Goal: Find contact information: Find contact information

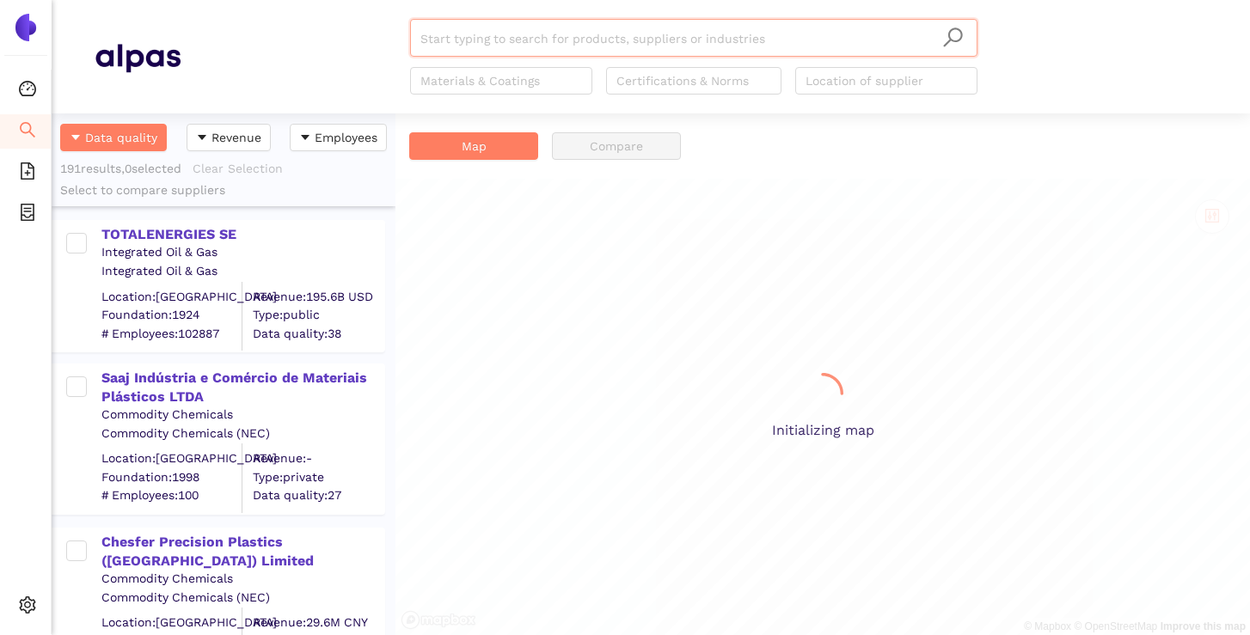
scroll to position [522, 344]
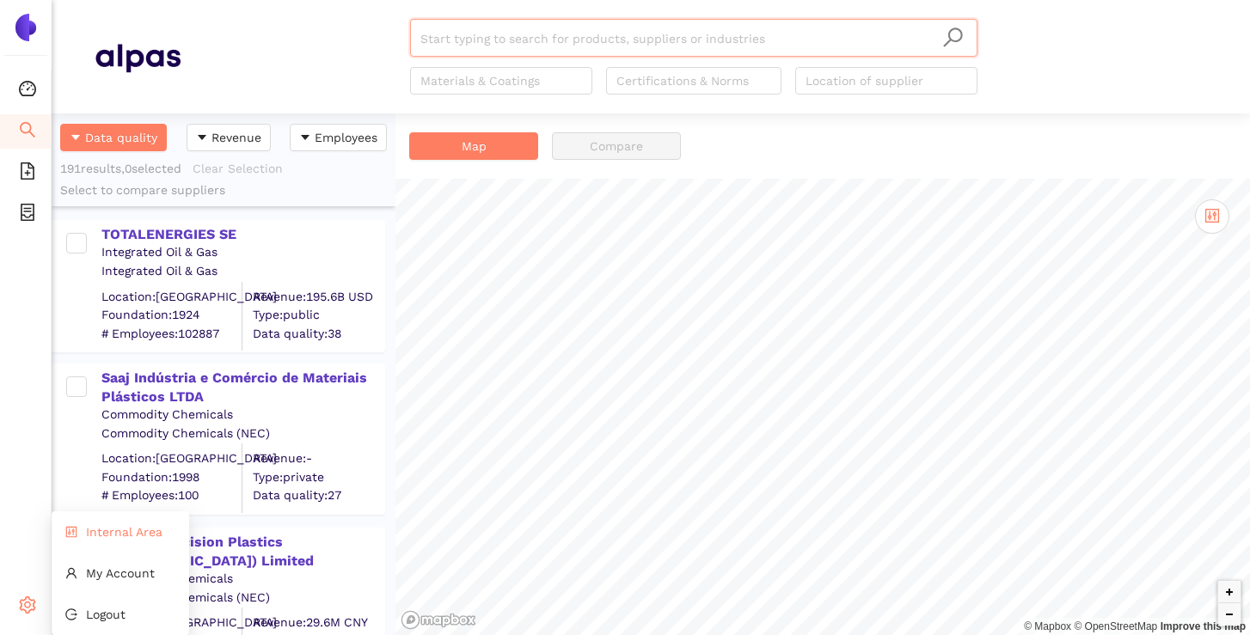
click at [121, 540] on li "Internal Area" at bounding box center [121, 532] width 138 height 34
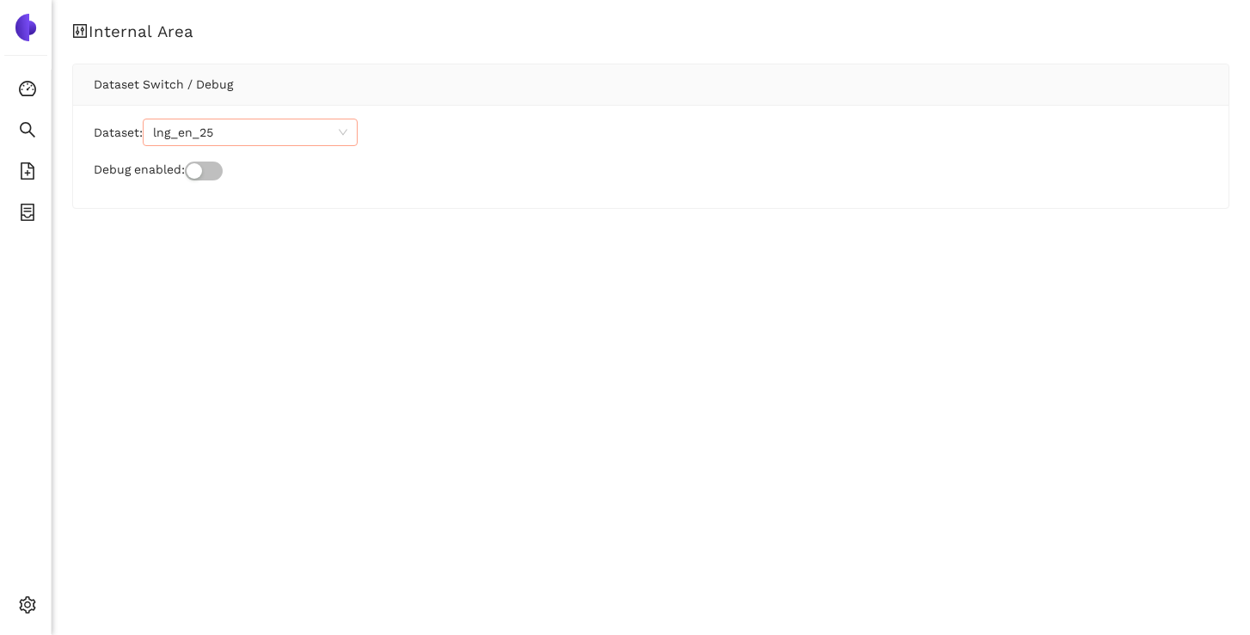
click at [291, 134] on span "lng_en_25" at bounding box center [250, 132] width 194 height 26
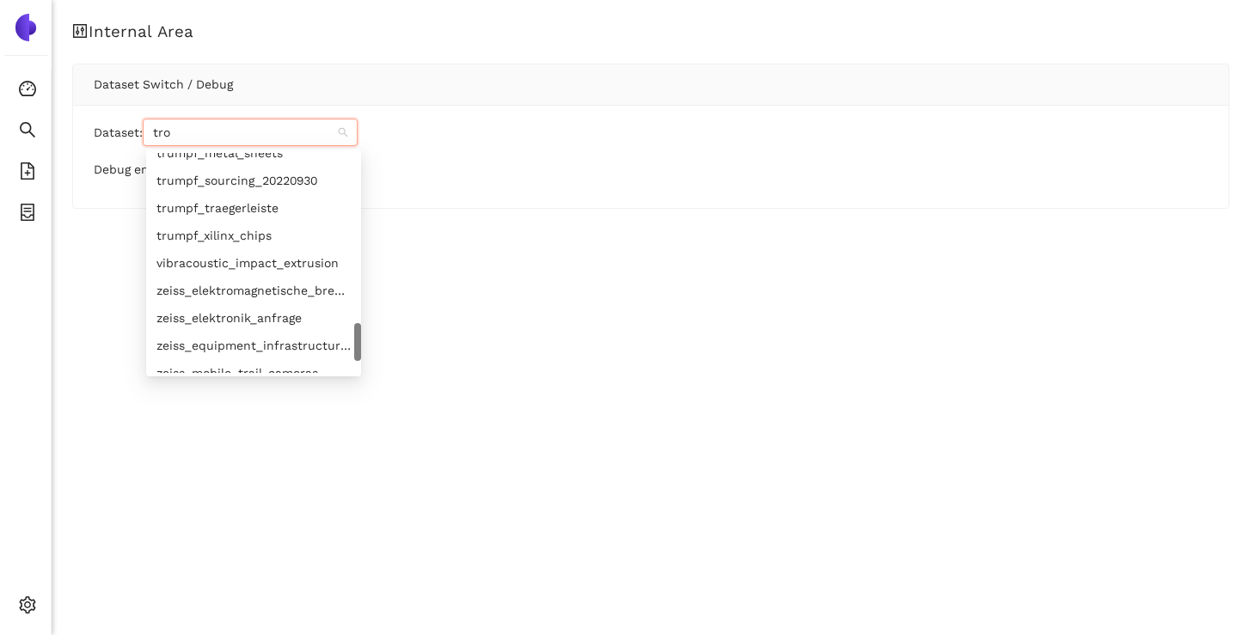
scroll to position [186, 0]
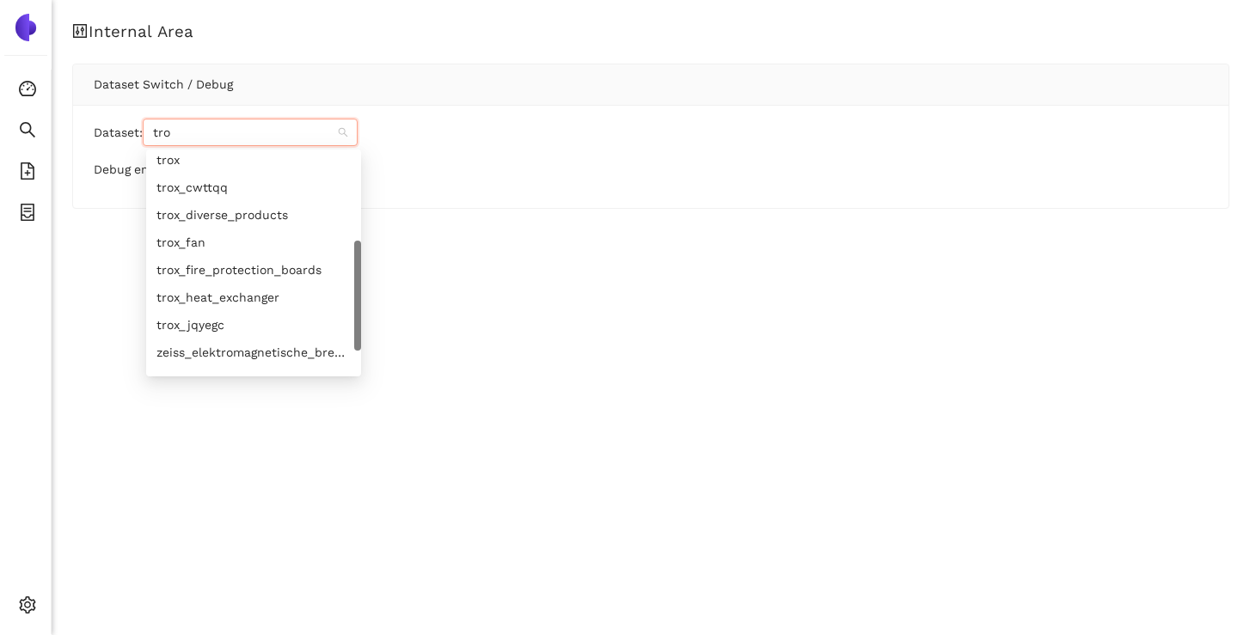
type input "trox"
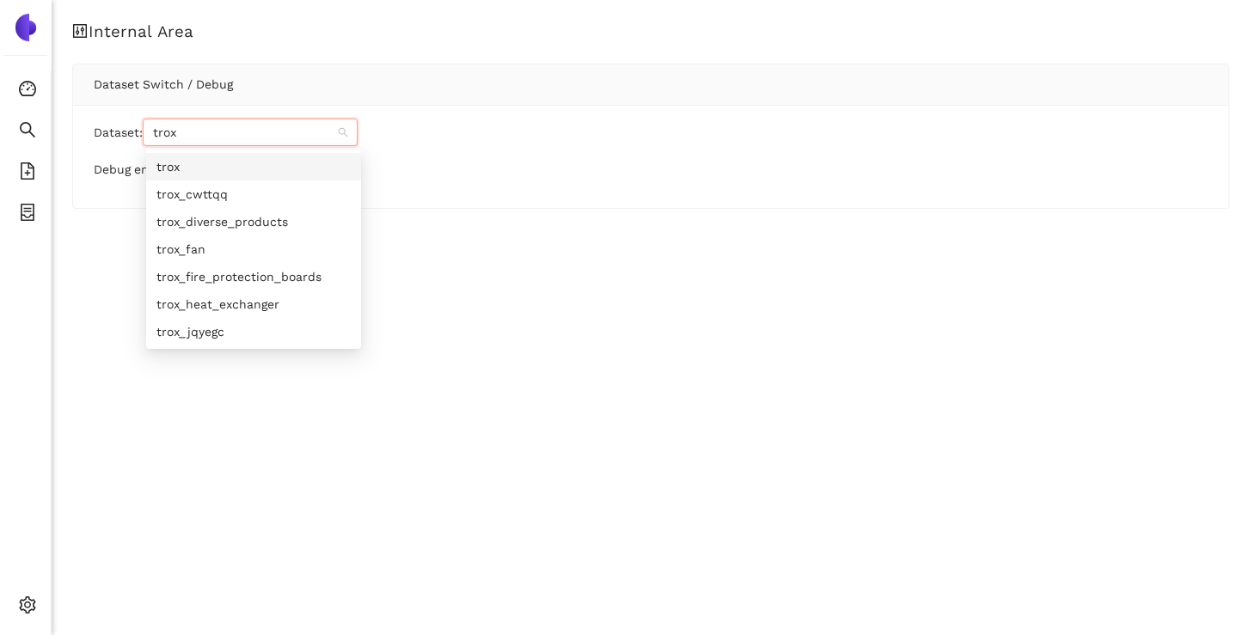
scroll to position [0, 0]
click at [196, 333] on div "trox_jqyegc" at bounding box center [253, 331] width 194 height 19
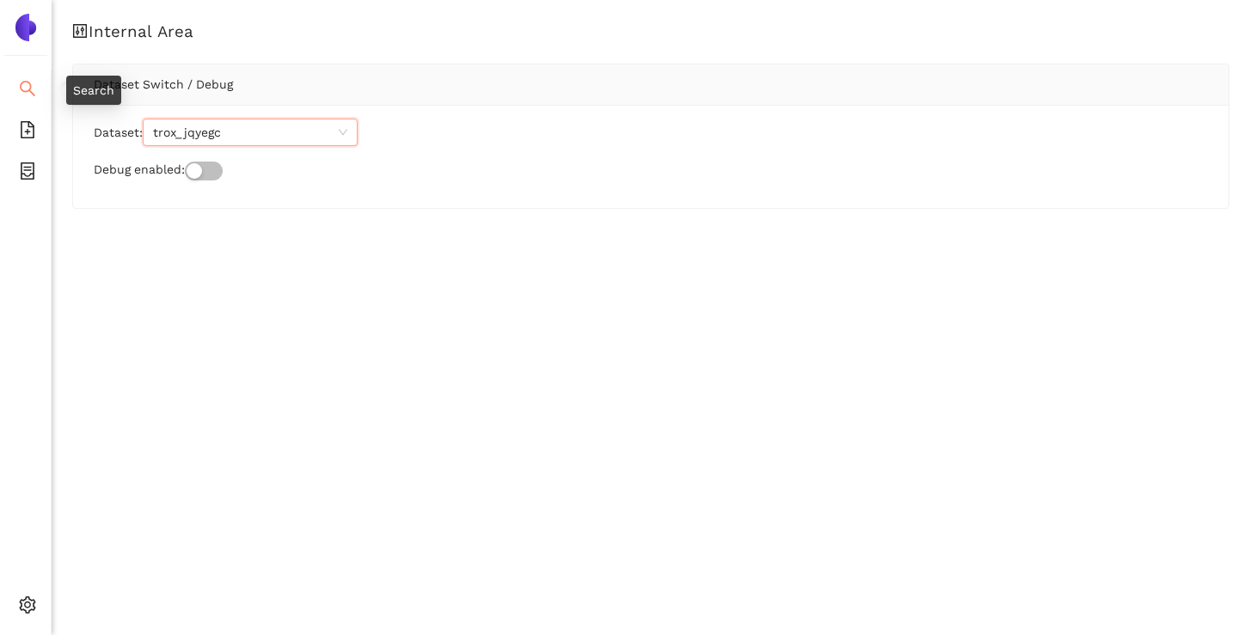
click at [34, 83] on icon "search" at bounding box center [27, 88] width 17 height 17
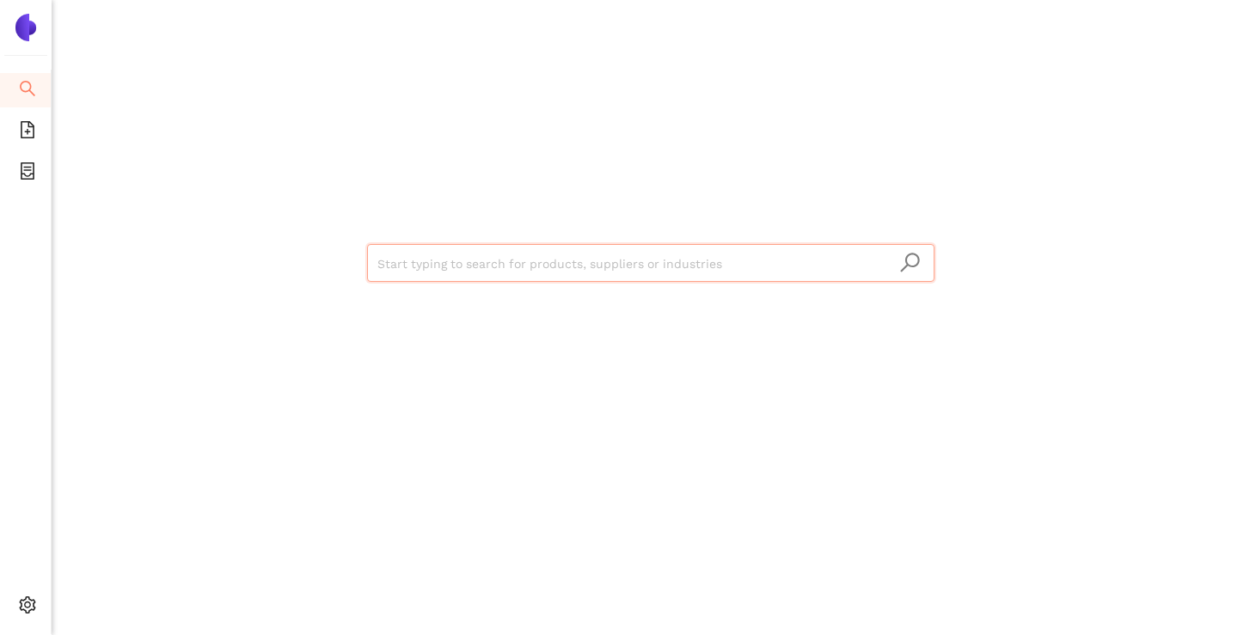
click at [411, 260] on input "search" at bounding box center [650, 264] width 547 height 38
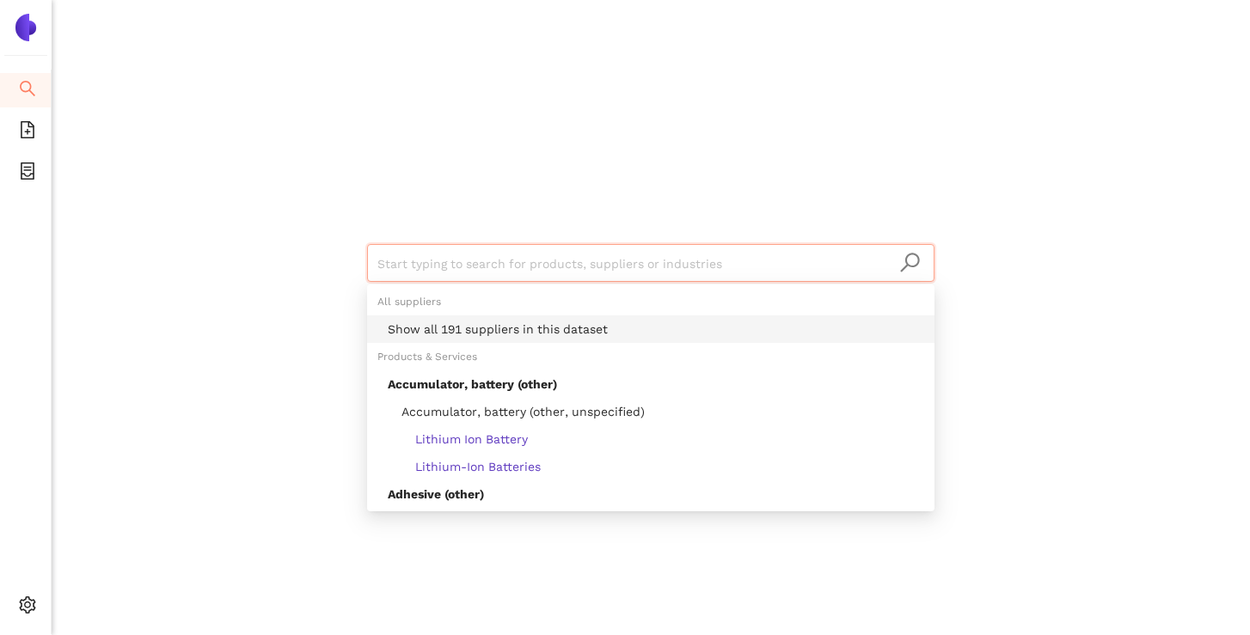
click at [463, 330] on div "Show all 191 suppliers in this dataset" at bounding box center [656, 329] width 536 height 19
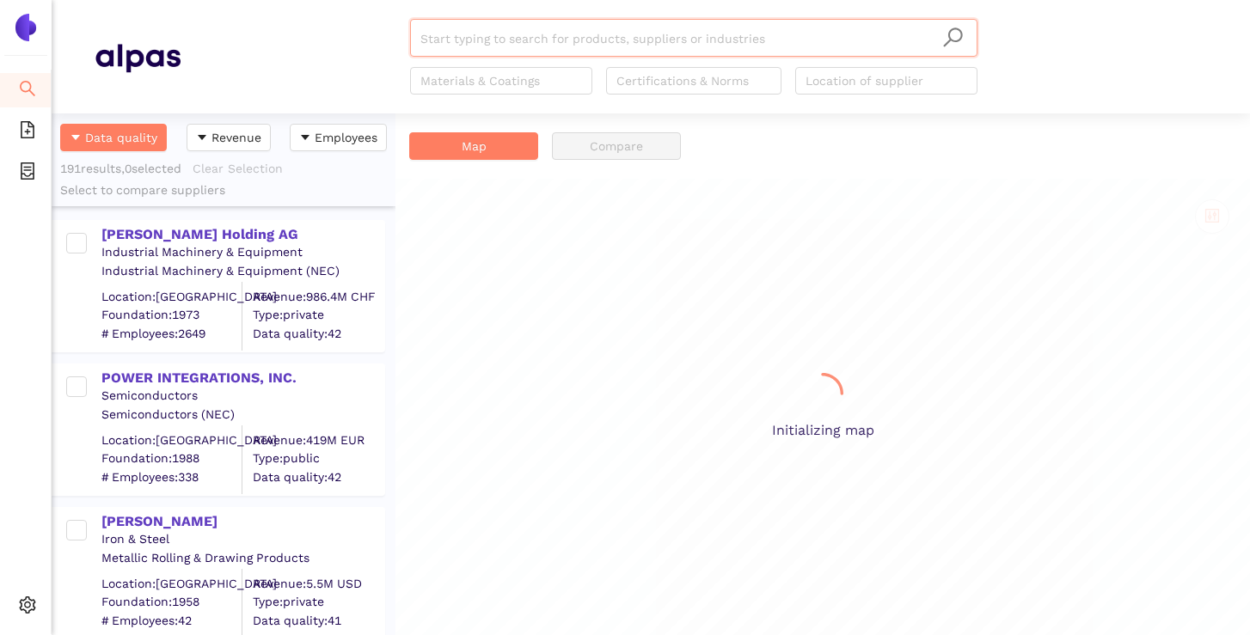
scroll to position [522, 344]
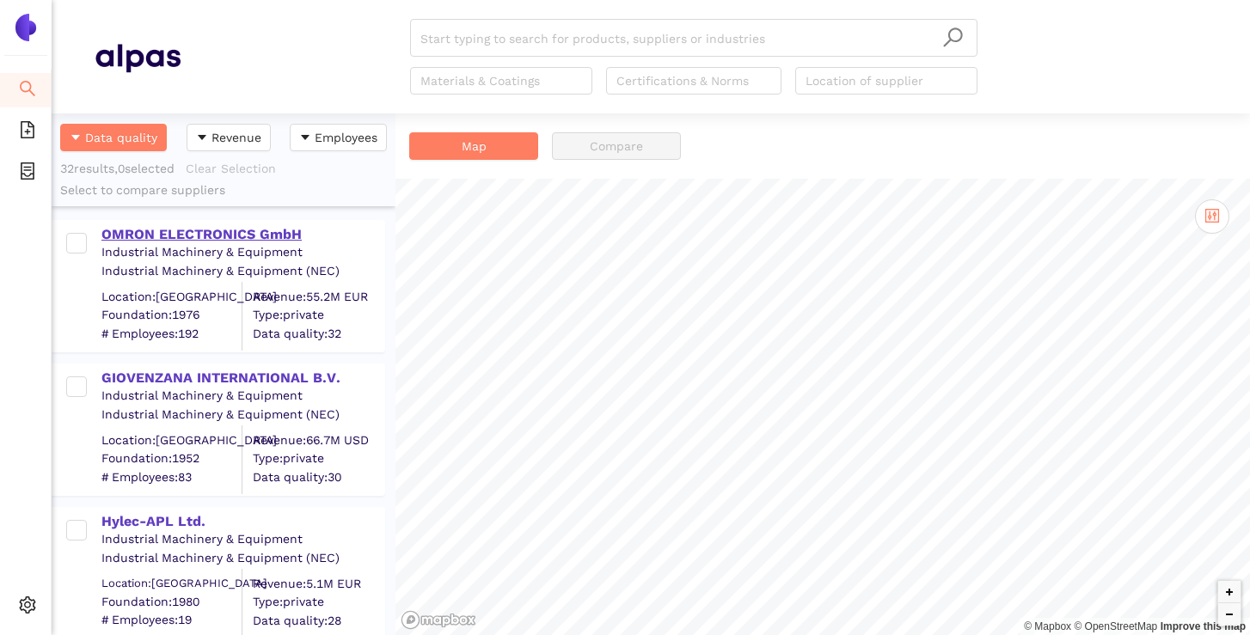
click at [223, 238] on div "OMRON ELECTRONICS GmbH" at bounding box center [242, 234] width 282 height 19
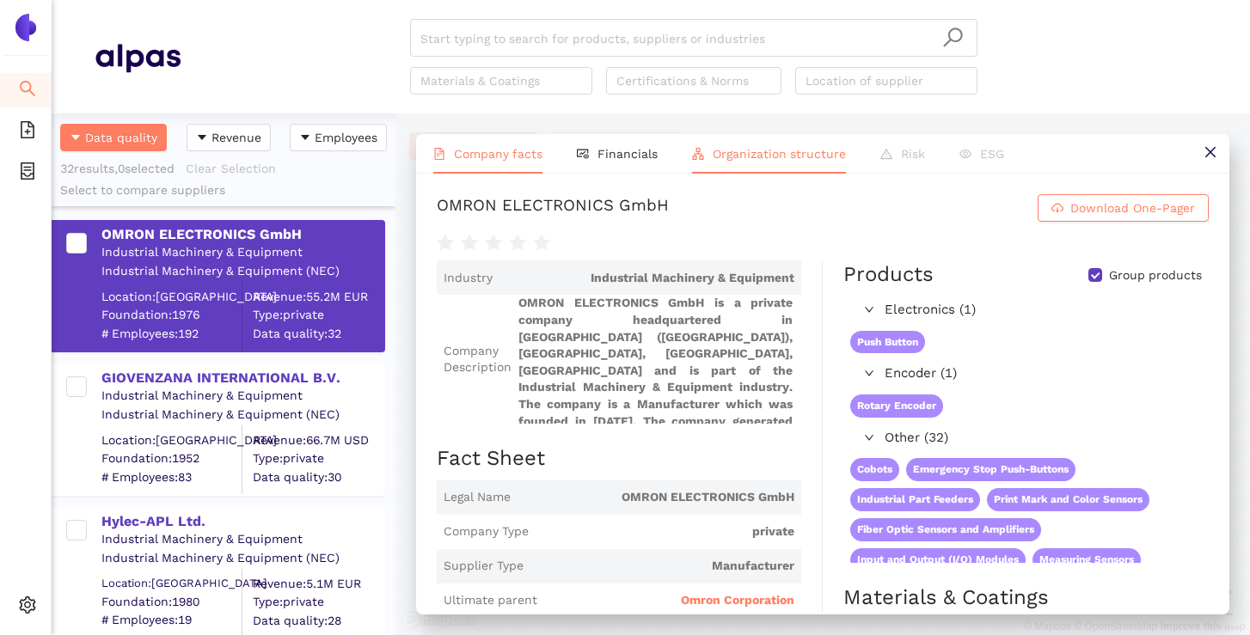
click at [797, 156] on span "Organization structure" at bounding box center [779, 154] width 133 height 14
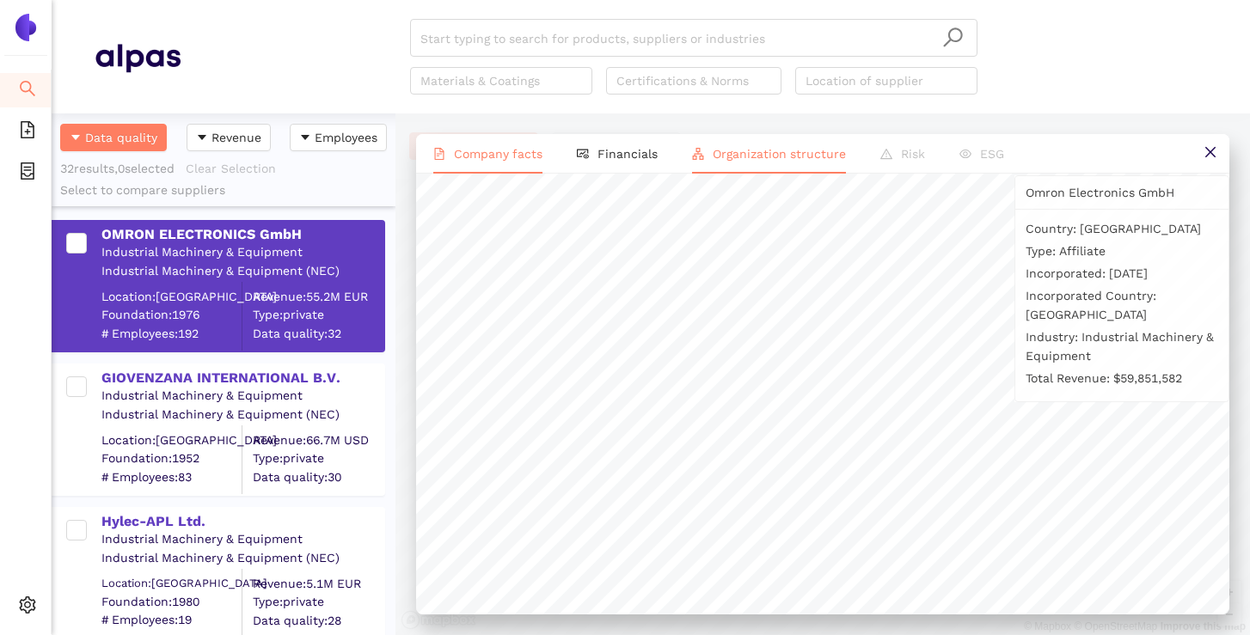
click at [505, 156] on span "Company facts" at bounding box center [498, 154] width 89 height 14
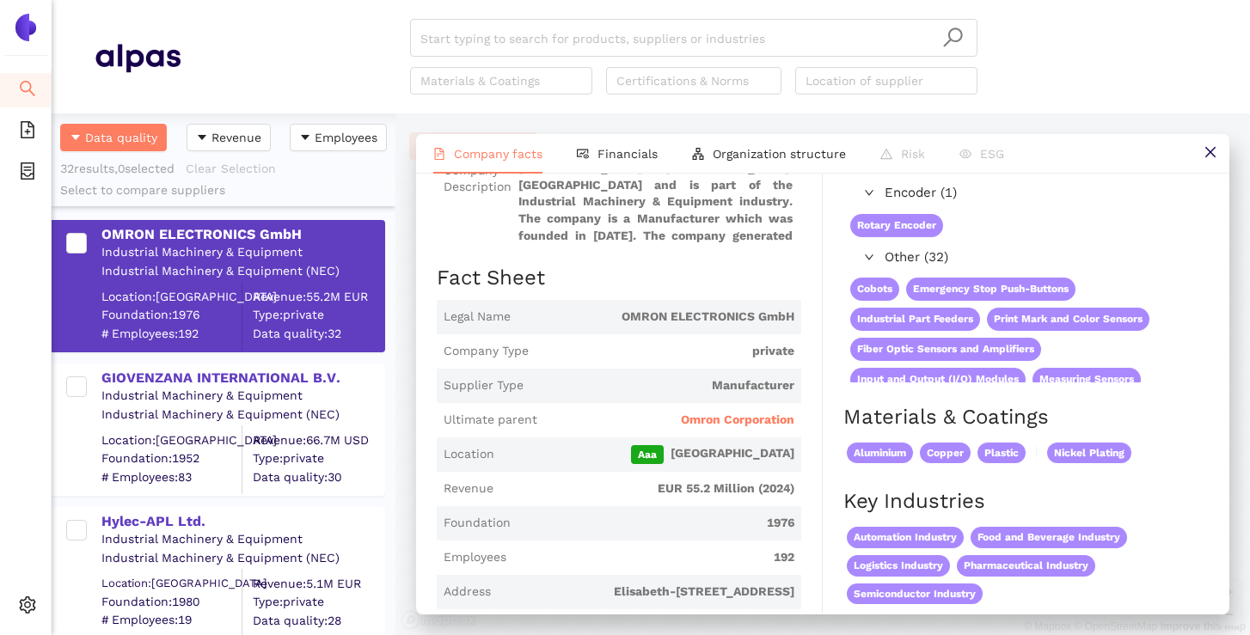
scroll to position [184, 0]
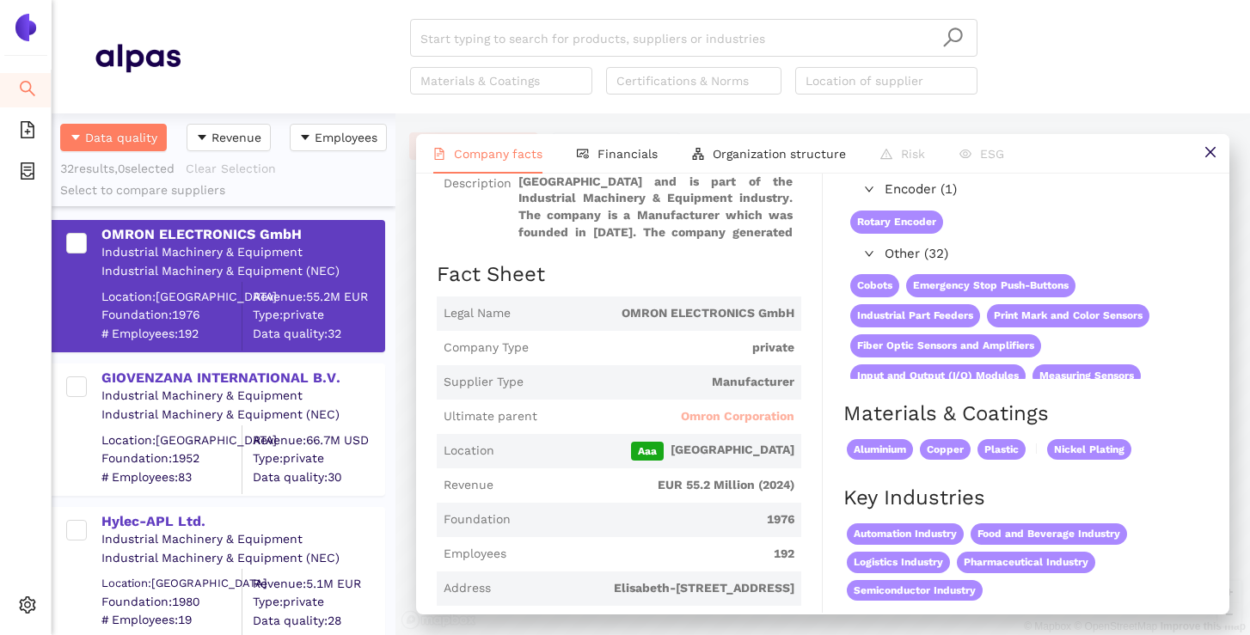
click at [731, 418] on span "Omron Corporation" at bounding box center [737, 416] width 113 height 17
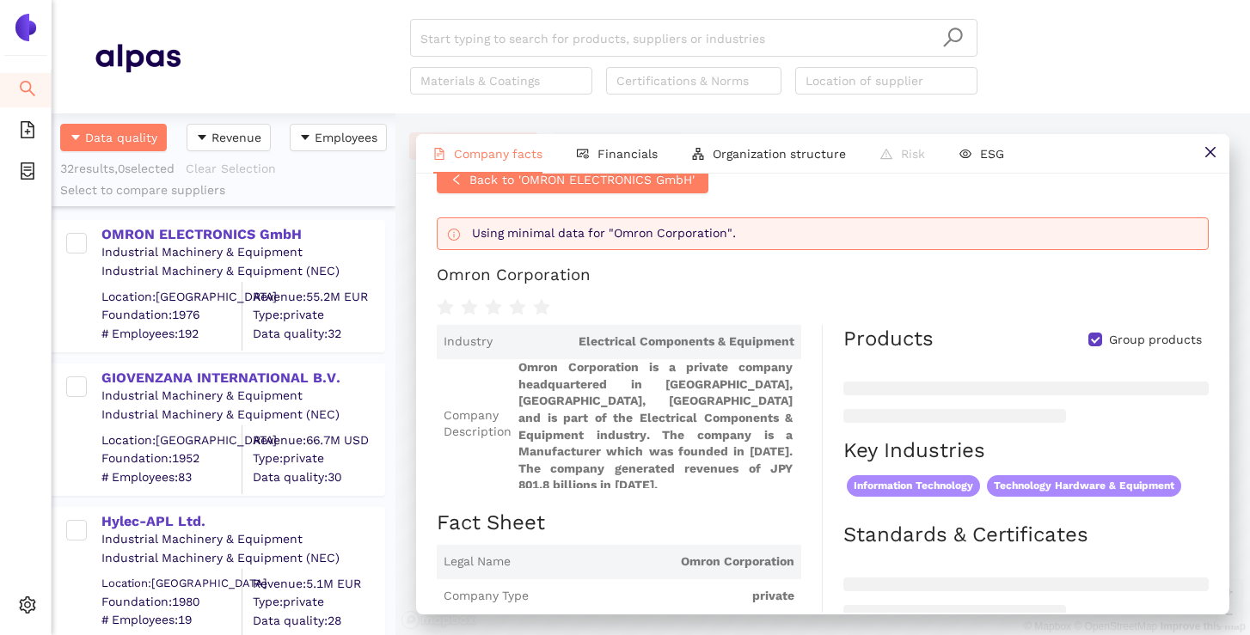
scroll to position [18, 0]
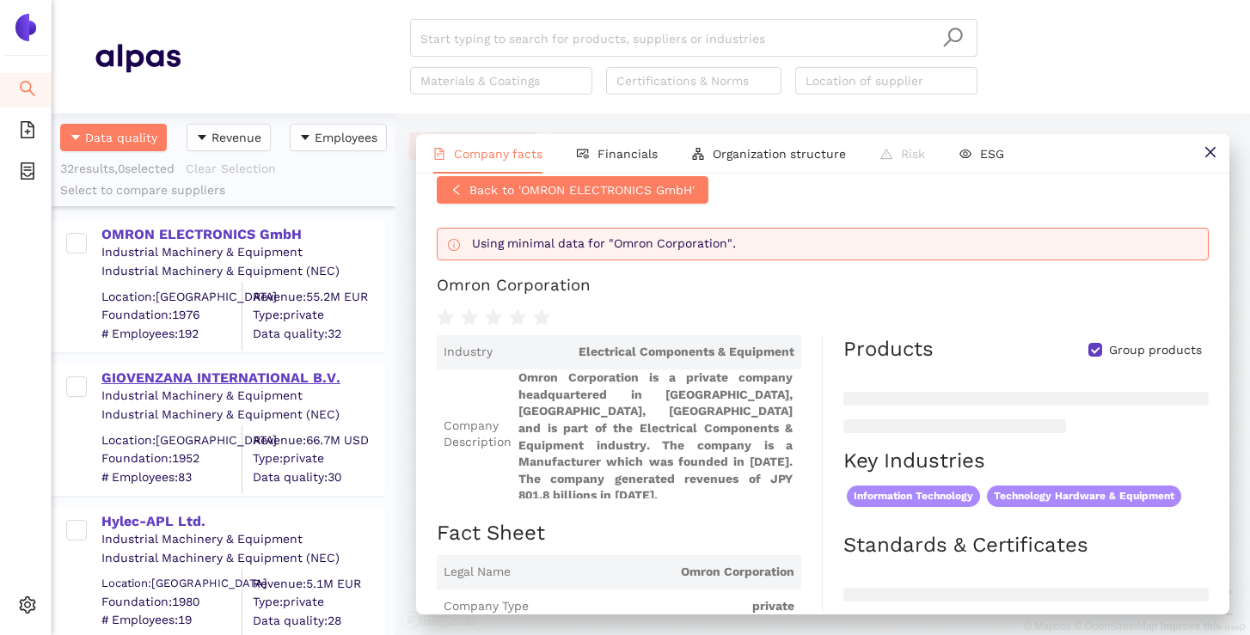
click at [180, 382] on div "GIOVENZANA INTERNATIONAL B.V." at bounding box center [242, 378] width 282 height 19
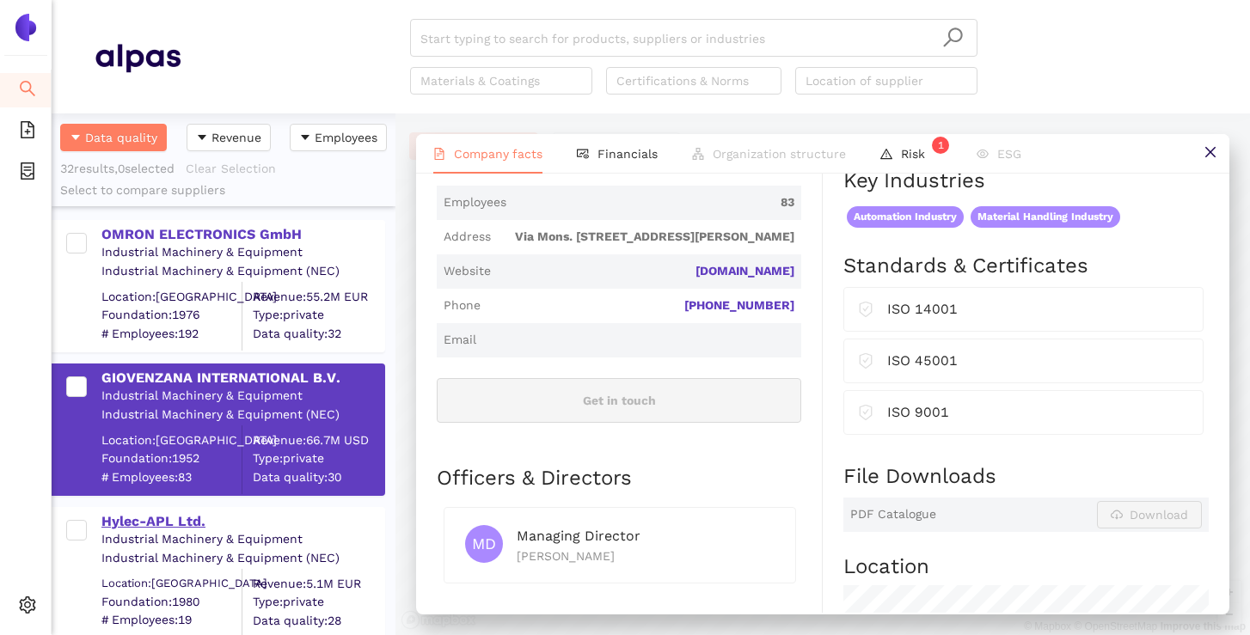
scroll to position [94, 0]
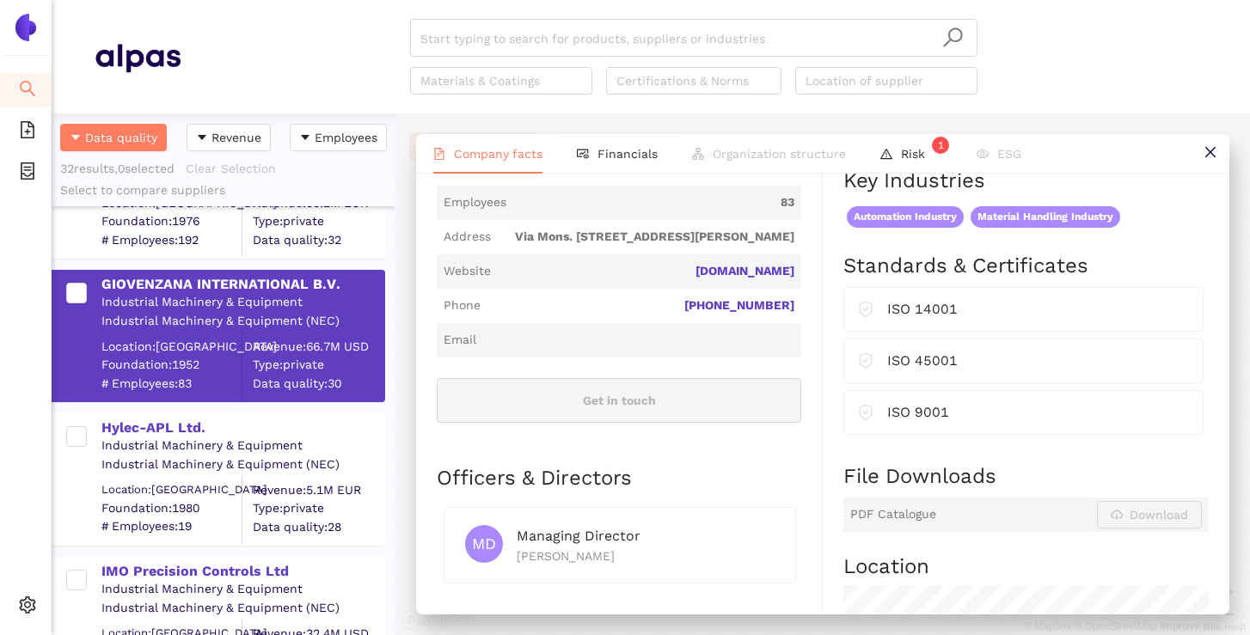
click at [220, 438] on div "Industrial Machinery & Equipment" at bounding box center [242, 446] width 282 height 17
click at [166, 425] on div "Hylec-APL Ltd." at bounding box center [242, 428] width 282 height 19
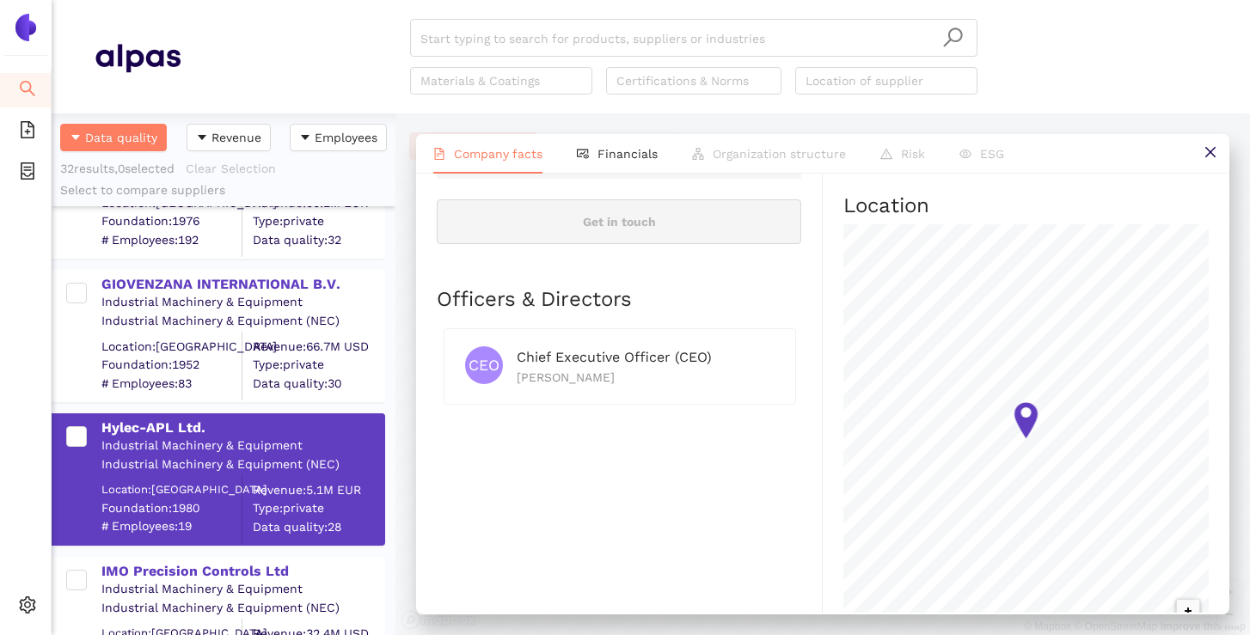
scroll to position [690, 0]
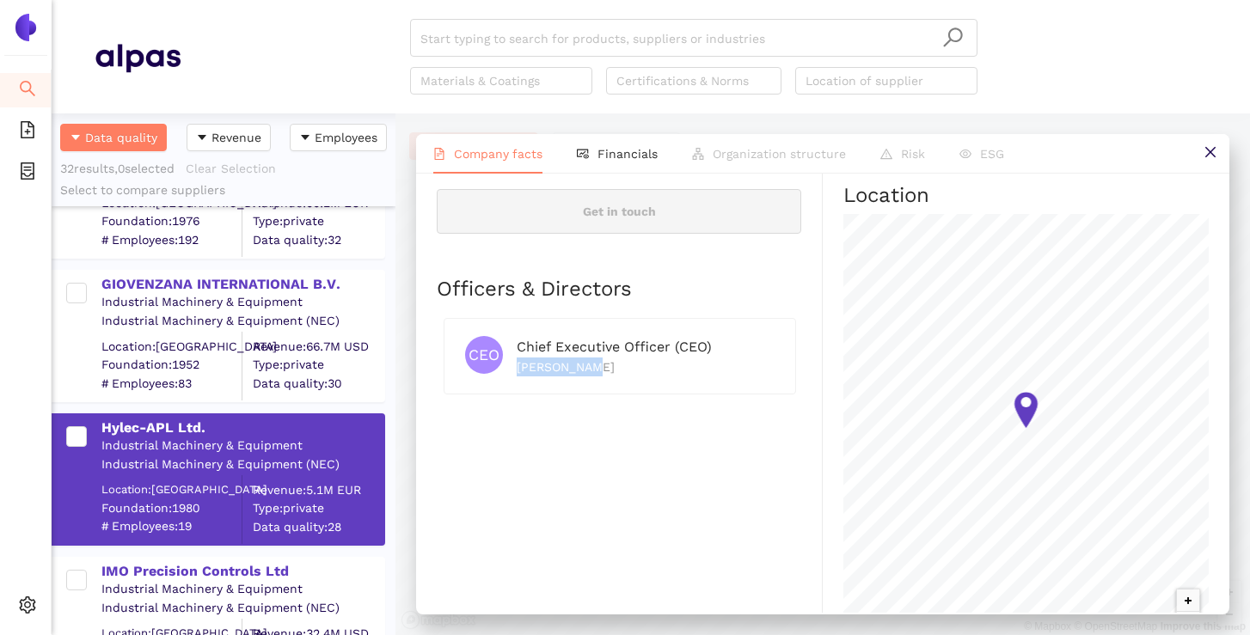
drag, startPoint x: 590, startPoint y: 358, endPoint x: 517, endPoint y: 362, distance: 72.3
click at [517, 362] on div "[PERSON_NAME]" at bounding box center [646, 367] width 258 height 19
copy div "[PERSON_NAME]"
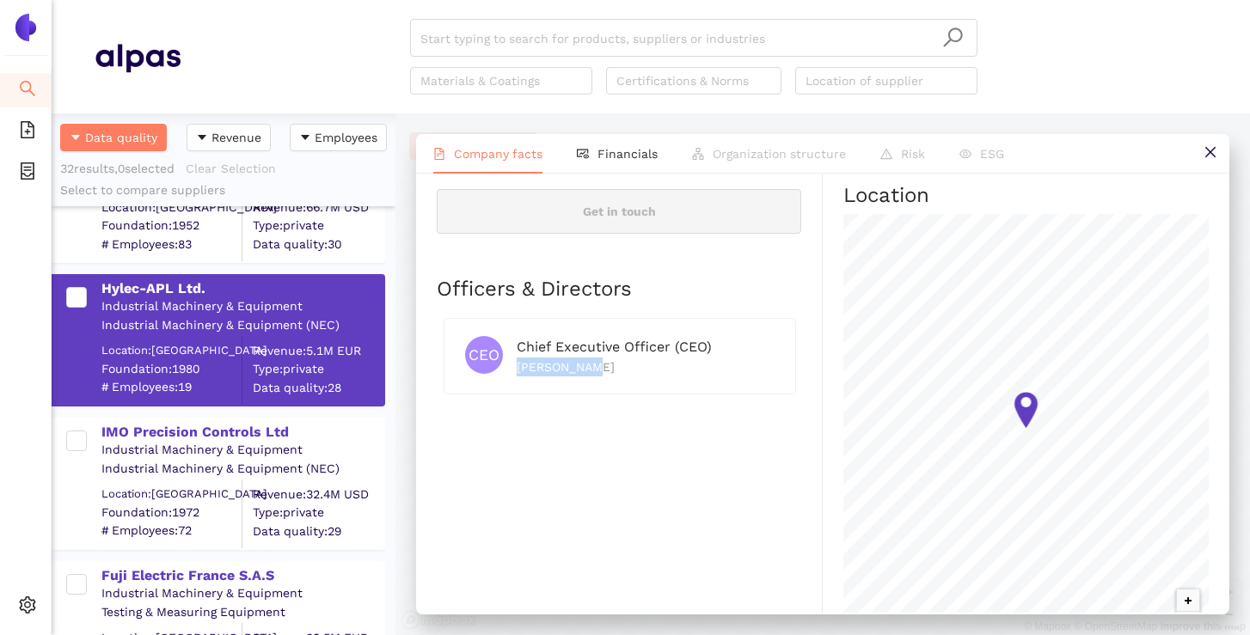
scroll to position [242, 0]
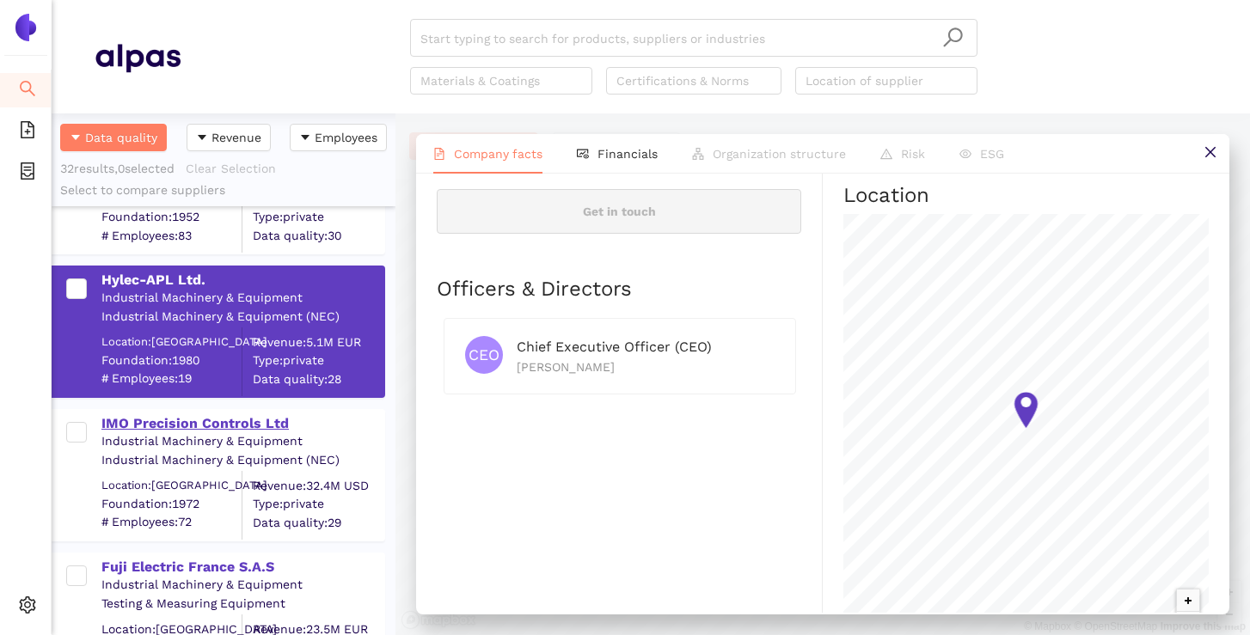
click at [251, 423] on div "IMO Precision Controls Ltd" at bounding box center [242, 423] width 282 height 19
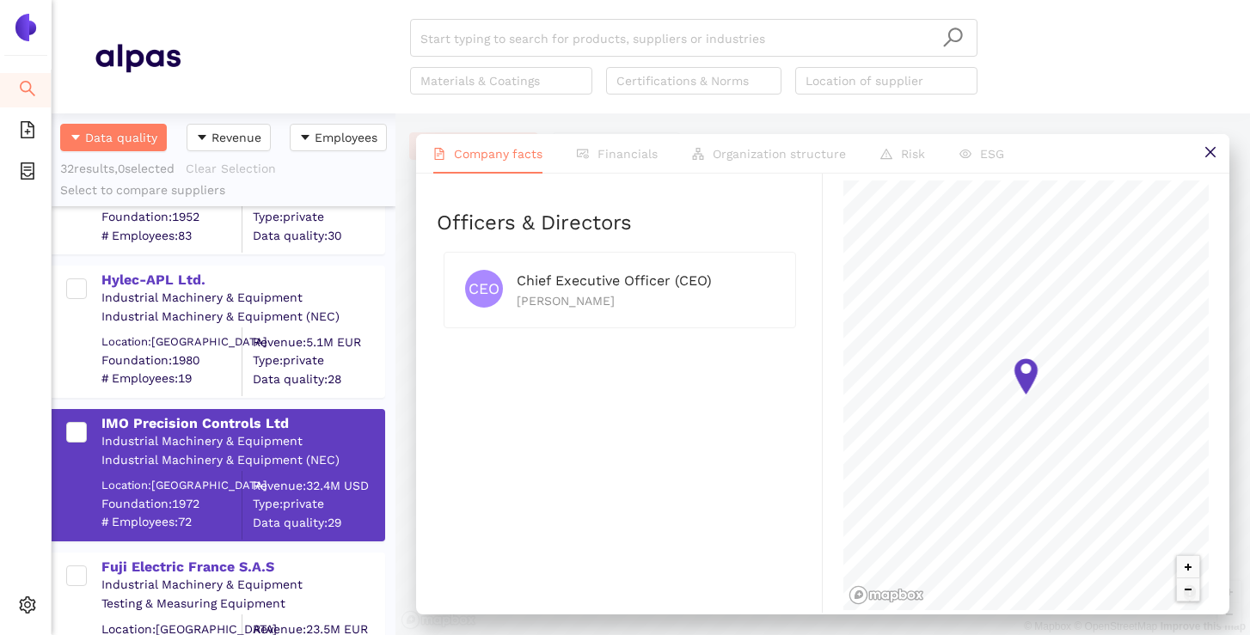
scroll to position [734, 0]
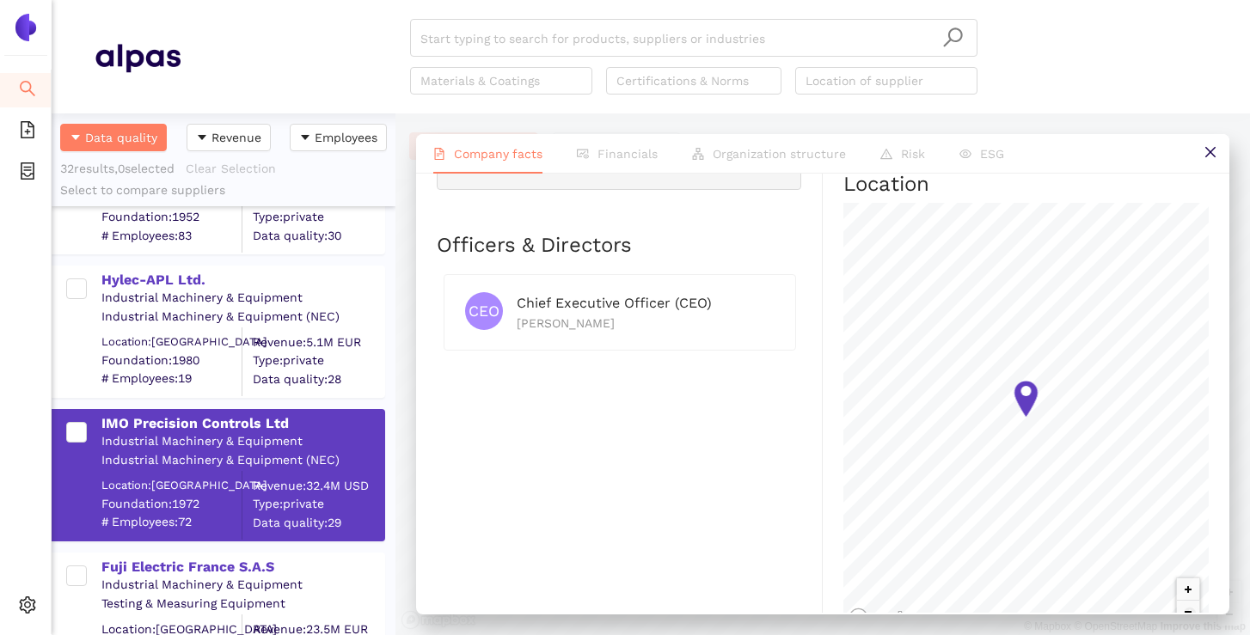
drag, startPoint x: 609, startPoint y: 315, endPoint x: 517, endPoint y: 315, distance: 92.0
click at [517, 315] on div "[PERSON_NAME]" at bounding box center [646, 323] width 258 height 19
copy div "[PERSON_NAME]"
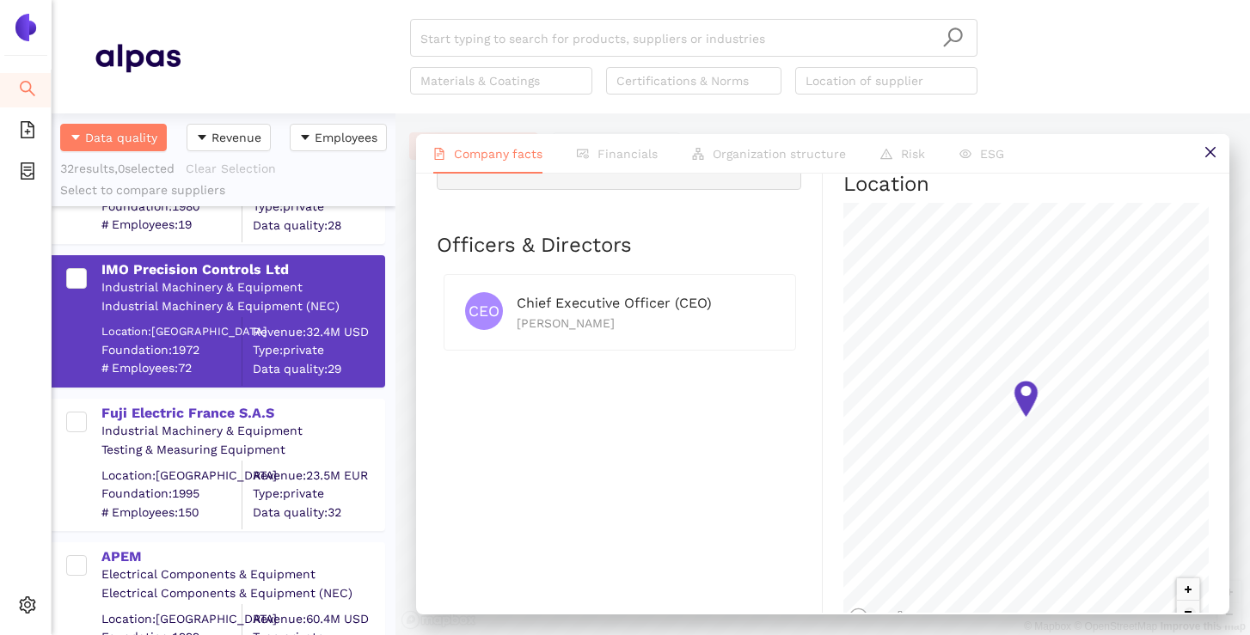
scroll to position [403, 0]
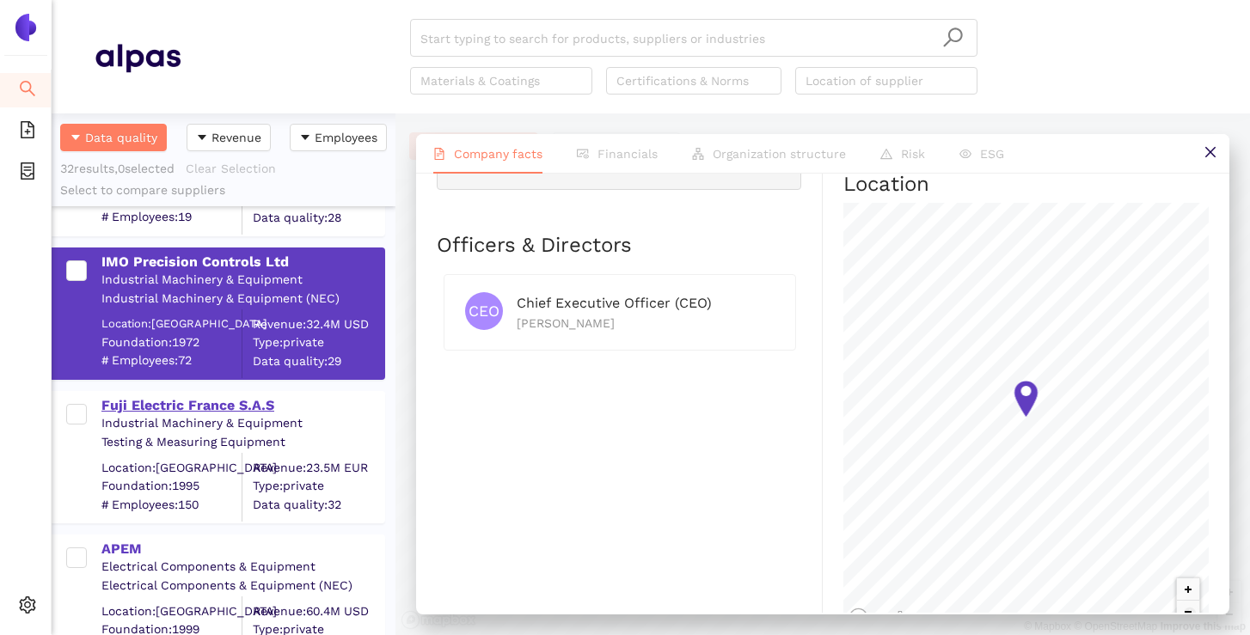
click at [253, 399] on div "Fuji Electric France S.A.S" at bounding box center [242, 405] width 282 height 19
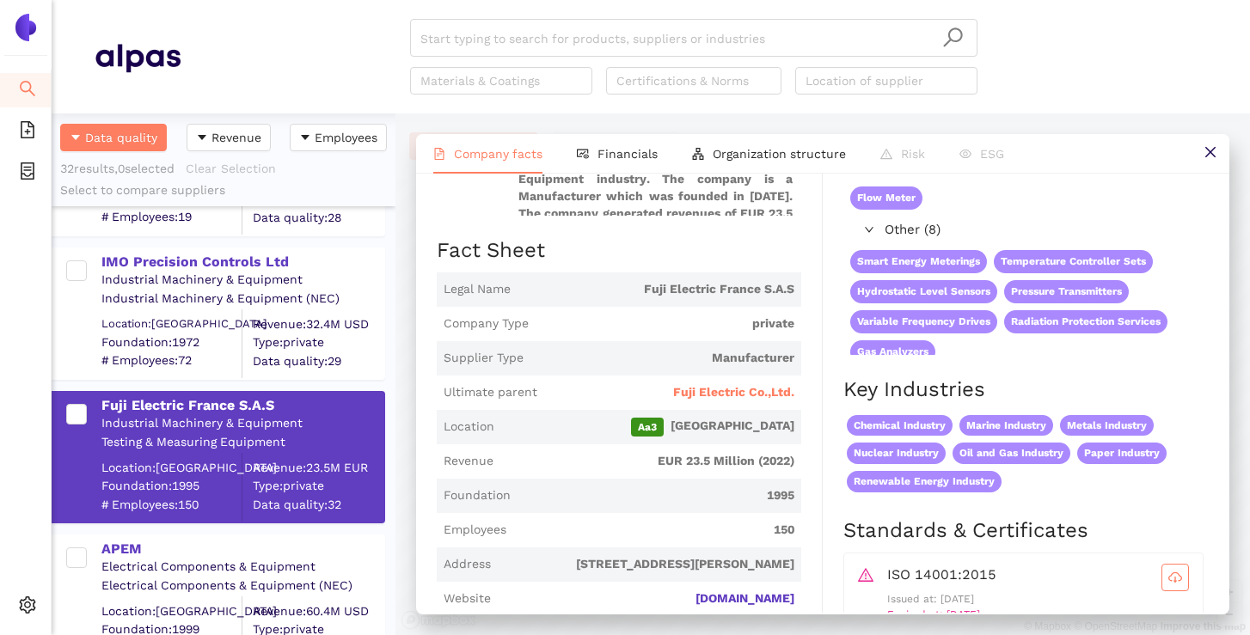
scroll to position [223, 0]
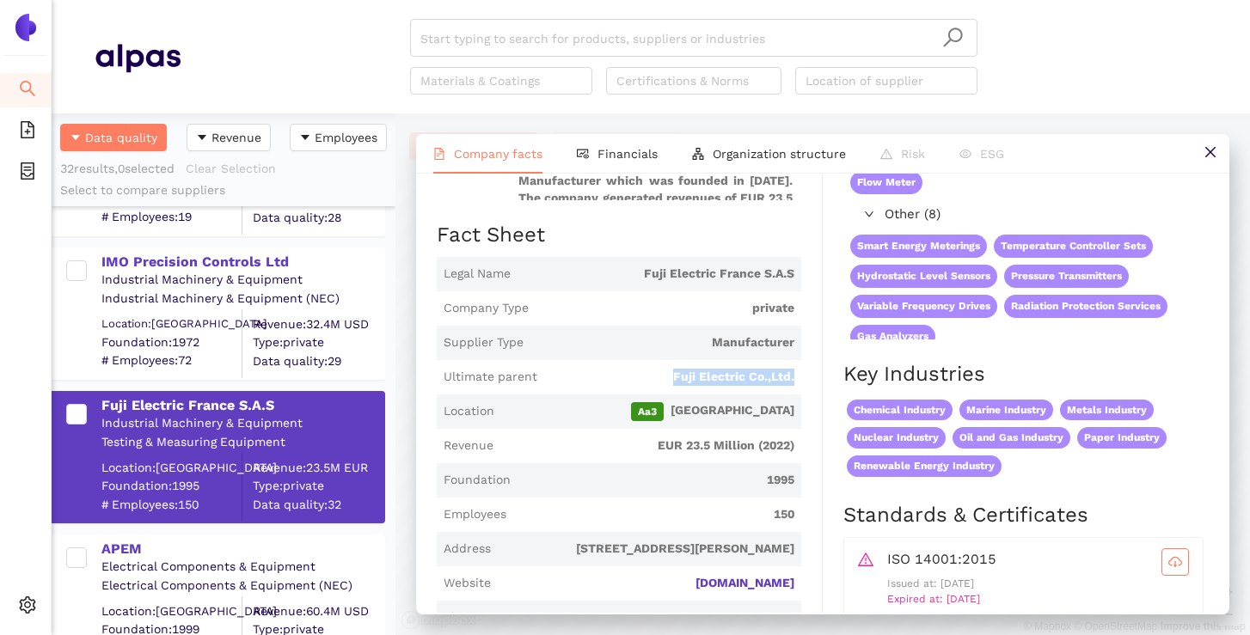
drag, startPoint x: 662, startPoint y: 376, endPoint x: 799, endPoint y: 391, distance: 138.4
click at [799, 391] on span "Ultimate parent Fuji Electric Co.,Ltd." at bounding box center [619, 377] width 364 height 34
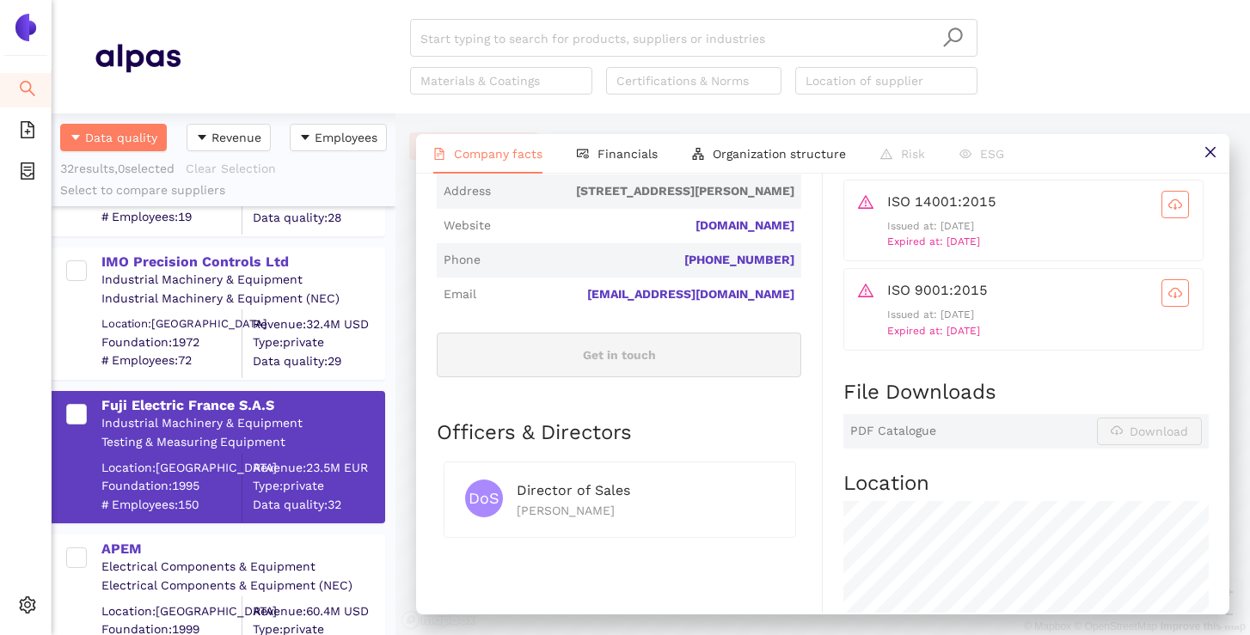
scroll to position [586, 0]
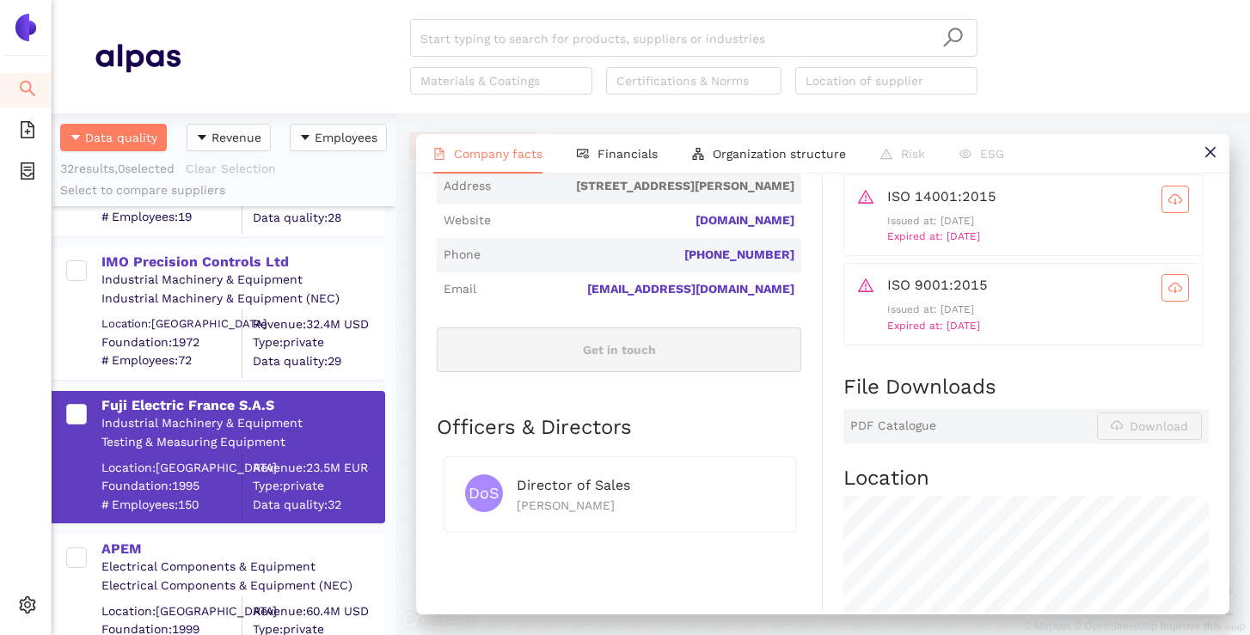
drag, startPoint x: 656, startPoint y: 507, endPoint x: 515, endPoint y: 508, distance: 141.0
click at [515, 508] on div "DoS Director of Sales [PERSON_NAME]" at bounding box center [619, 494] width 309 height 40
click at [630, 575] on div "Industry Industrial Machinery & Equipment Company Description Fuji Electric Fra…" at bounding box center [630, 310] width 386 height 1272
drag, startPoint x: 646, startPoint y: 510, endPoint x: 518, endPoint y: 505, distance: 127.3
click at [518, 505] on div "[PERSON_NAME]" at bounding box center [646, 505] width 258 height 19
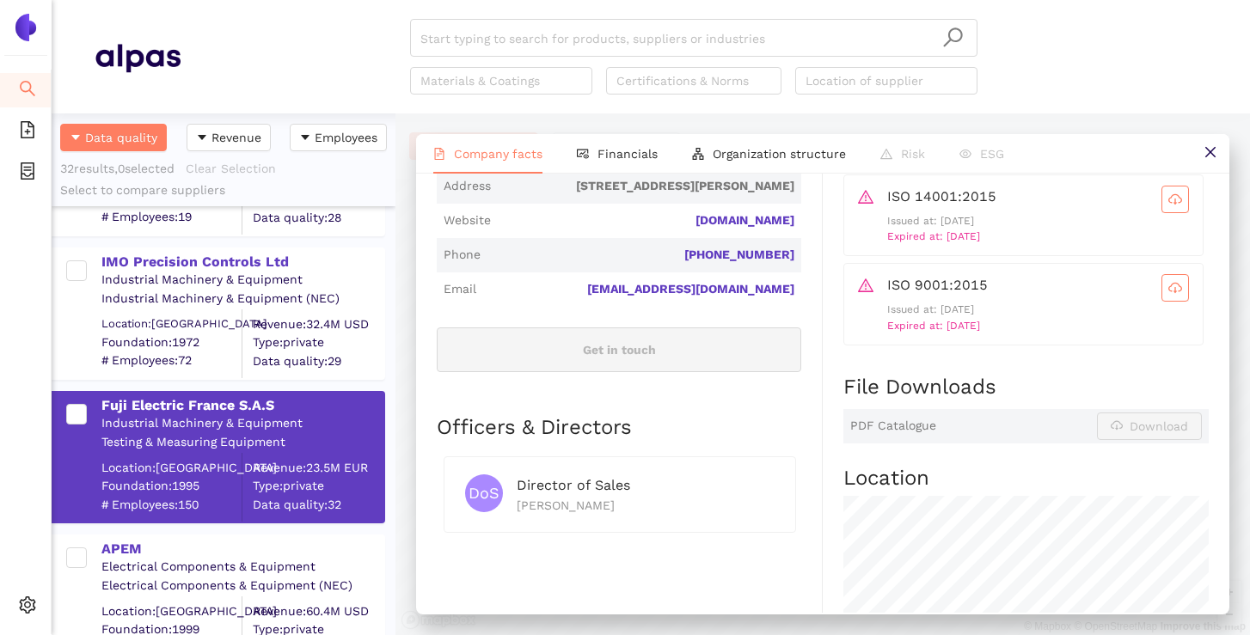
copy div "[PERSON_NAME]"
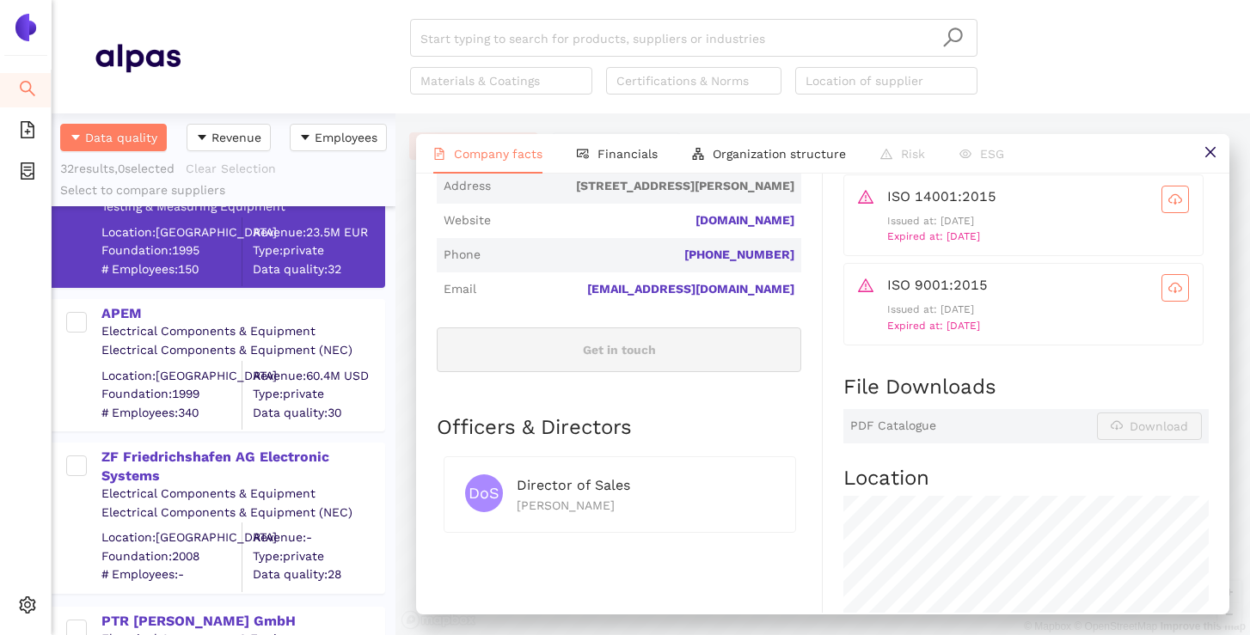
scroll to position [645, 0]
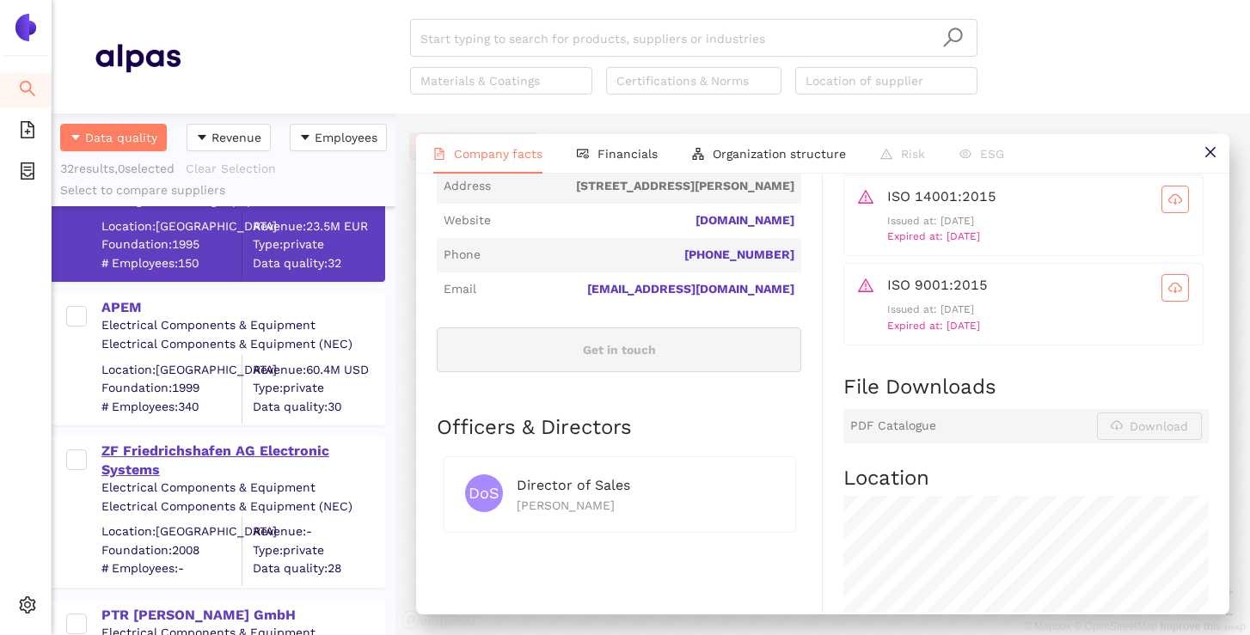
click at [201, 440] on div "ZF Friedrichshafen AG Electronic Systems" at bounding box center [242, 458] width 282 height 41
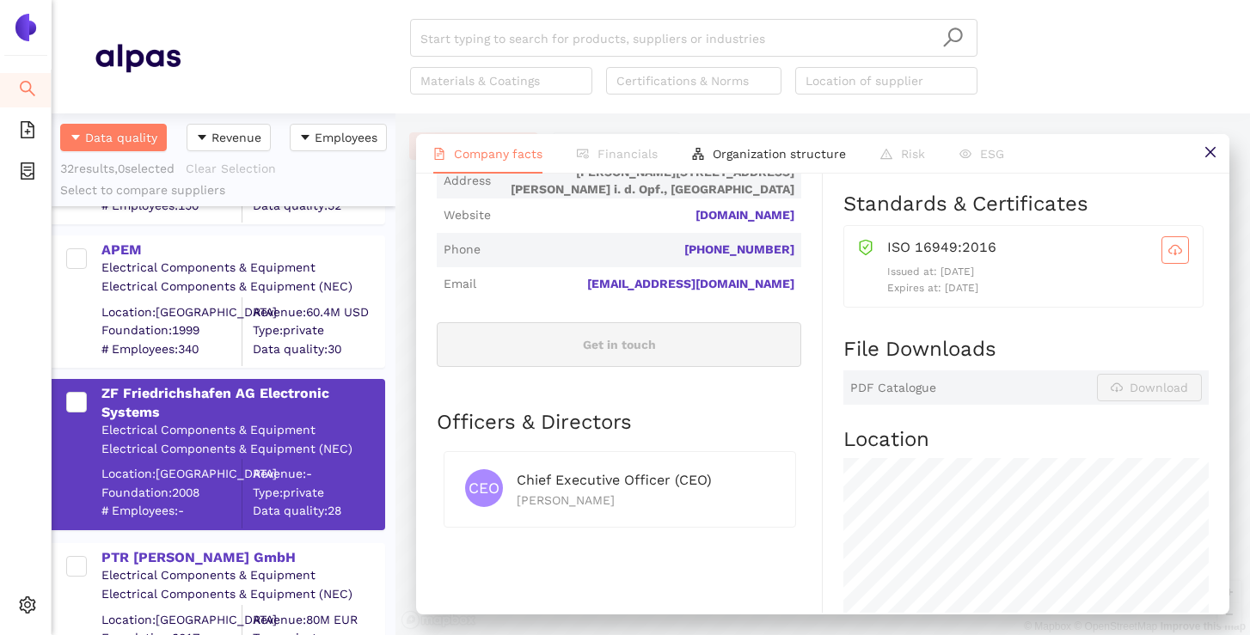
scroll to position [584, 0]
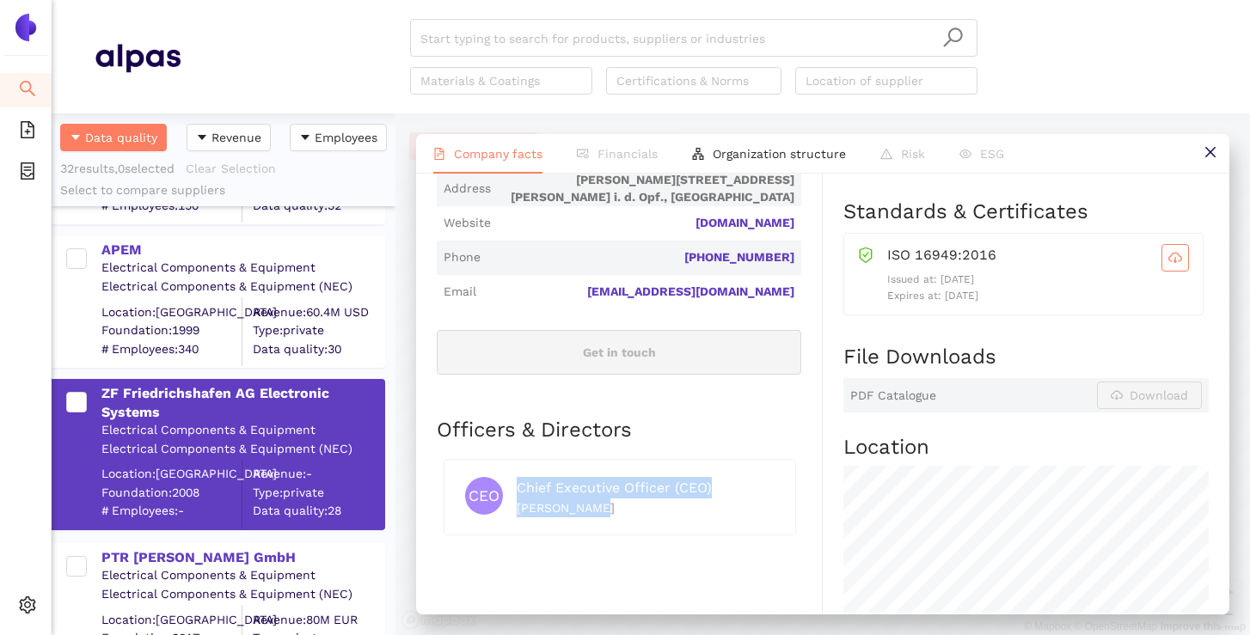
drag, startPoint x: 591, startPoint y: 481, endPoint x: 515, endPoint y: 482, distance: 76.5
click at [515, 483] on div "CEO Chief Executive Officer (CEO) [PERSON_NAME]" at bounding box center [619, 497] width 309 height 40
click at [579, 505] on div "CEO Chief Executive Officer (CEO) [PERSON_NAME]" at bounding box center [620, 497] width 352 height 77
drag, startPoint x: 594, startPoint y: 482, endPoint x: 518, endPoint y: 481, distance: 75.7
click at [518, 499] on div "[PERSON_NAME]" at bounding box center [646, 508] width 258 height 19
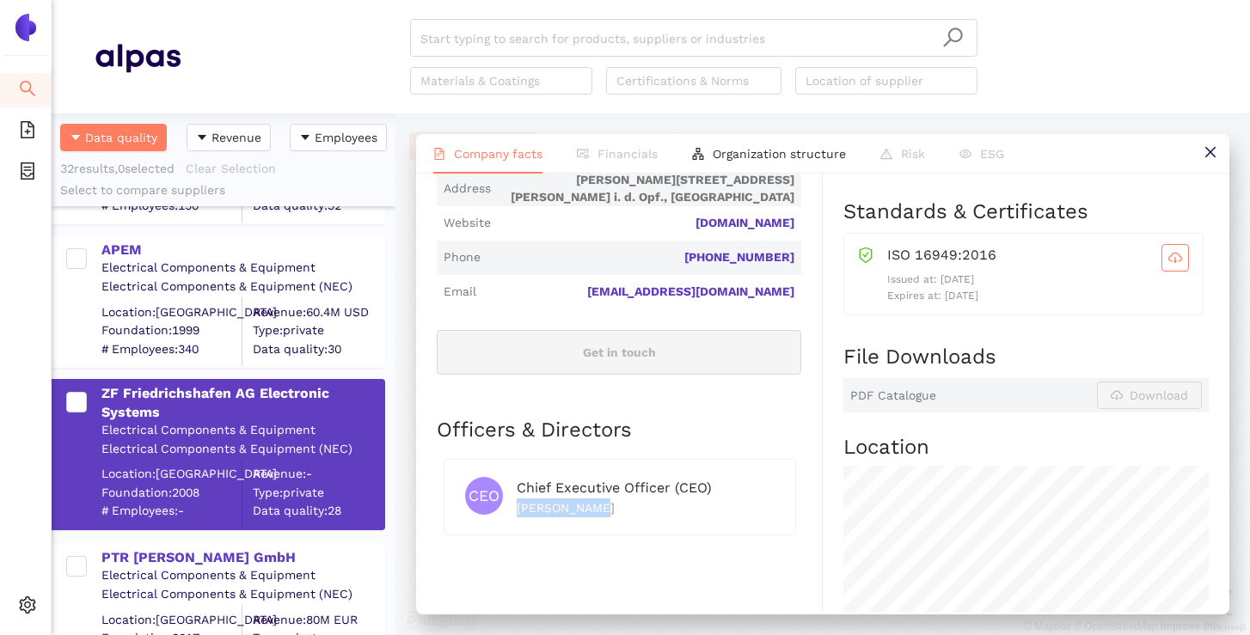
copy div "[PERSON_NAME]"
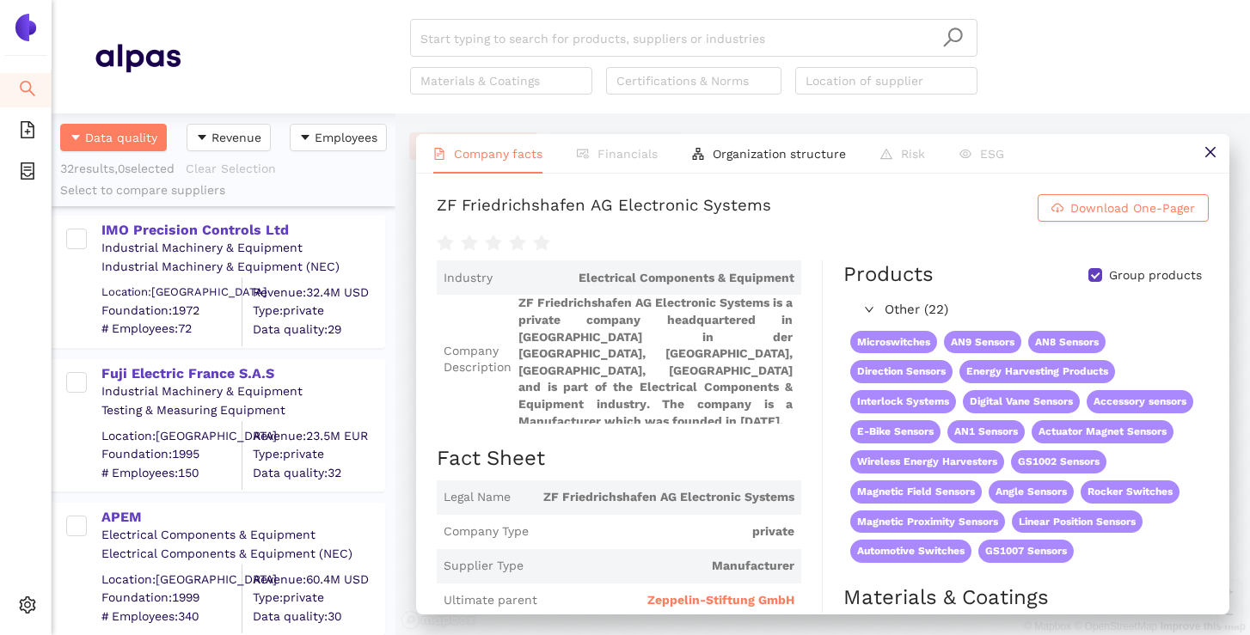
scroll to position [398, 0]
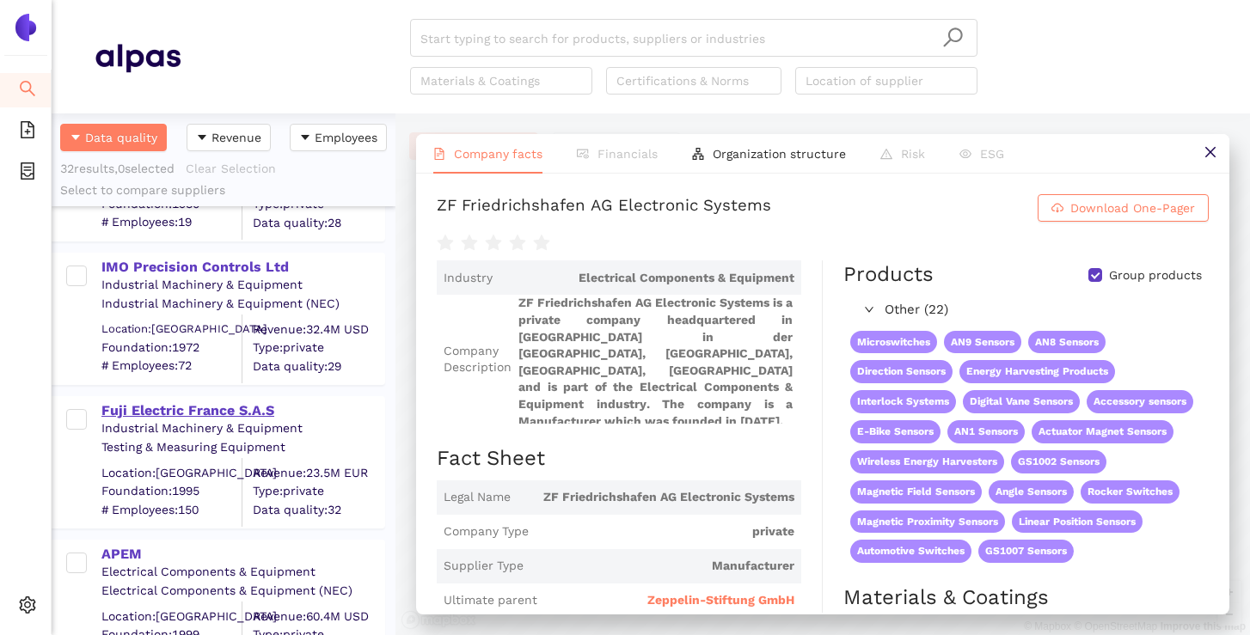
click at [248, 401] on div "Fuji Electric France S.A.S" at bounding box center [242, 410] width 282 height 19
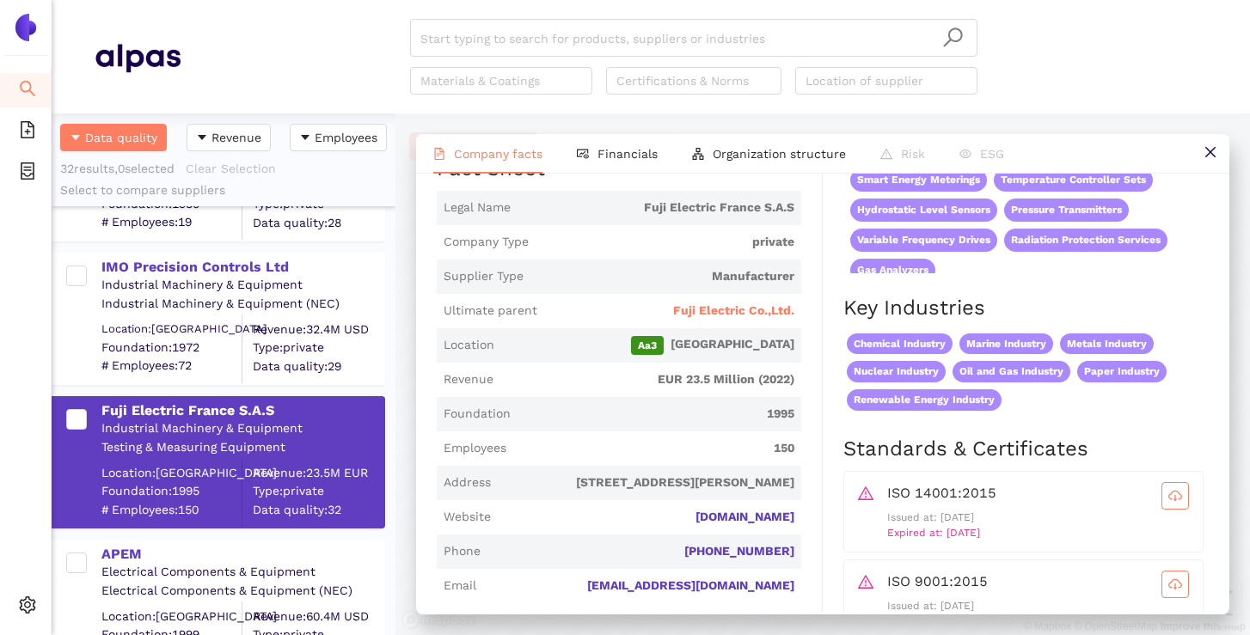
scroll to position [293, 0]
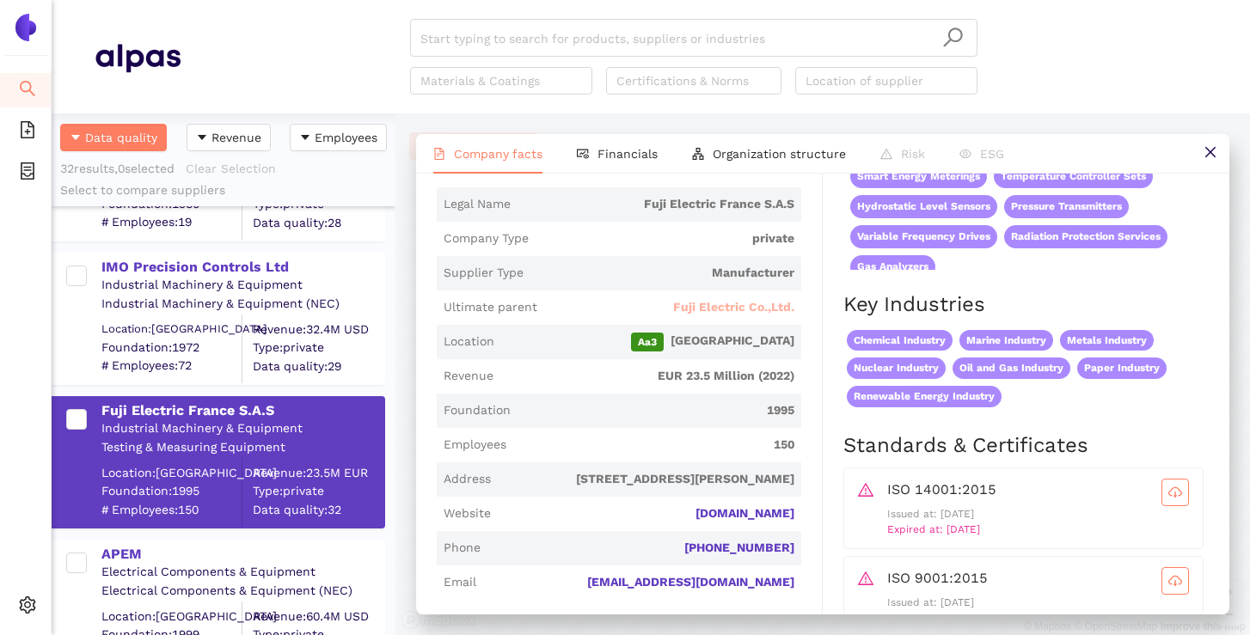
click at [728, 308] on span "Fuji Electric Co.,Ltd." at bounding box center [733, 307] width 121 height 17
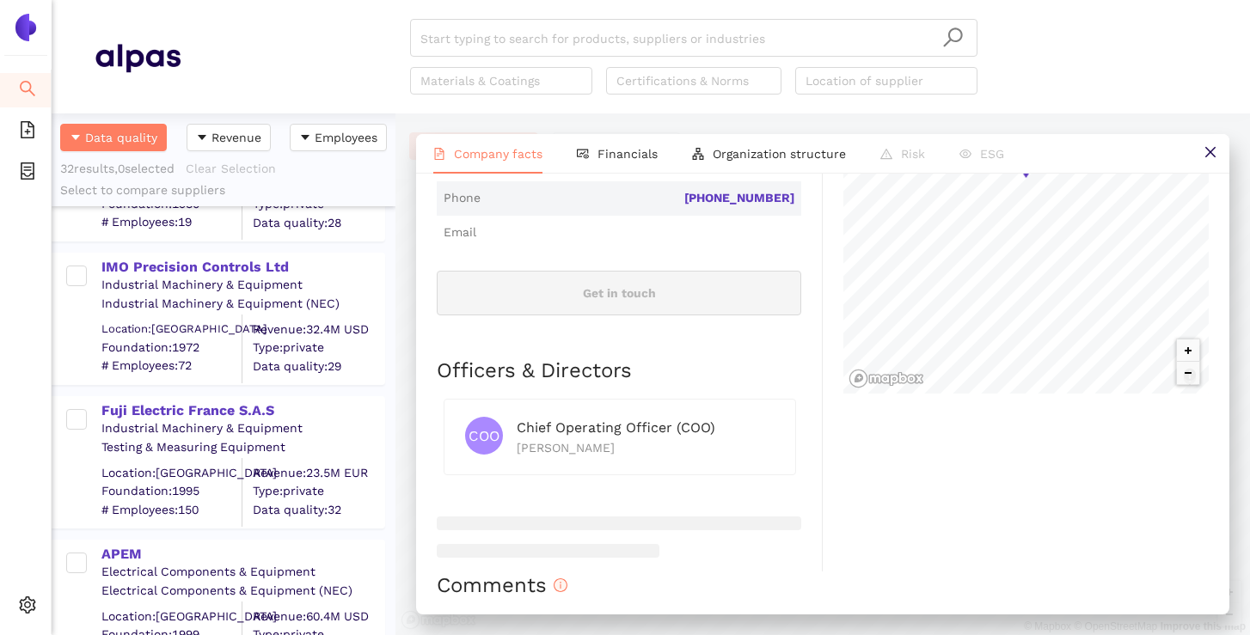
scroll to position [857, 0]
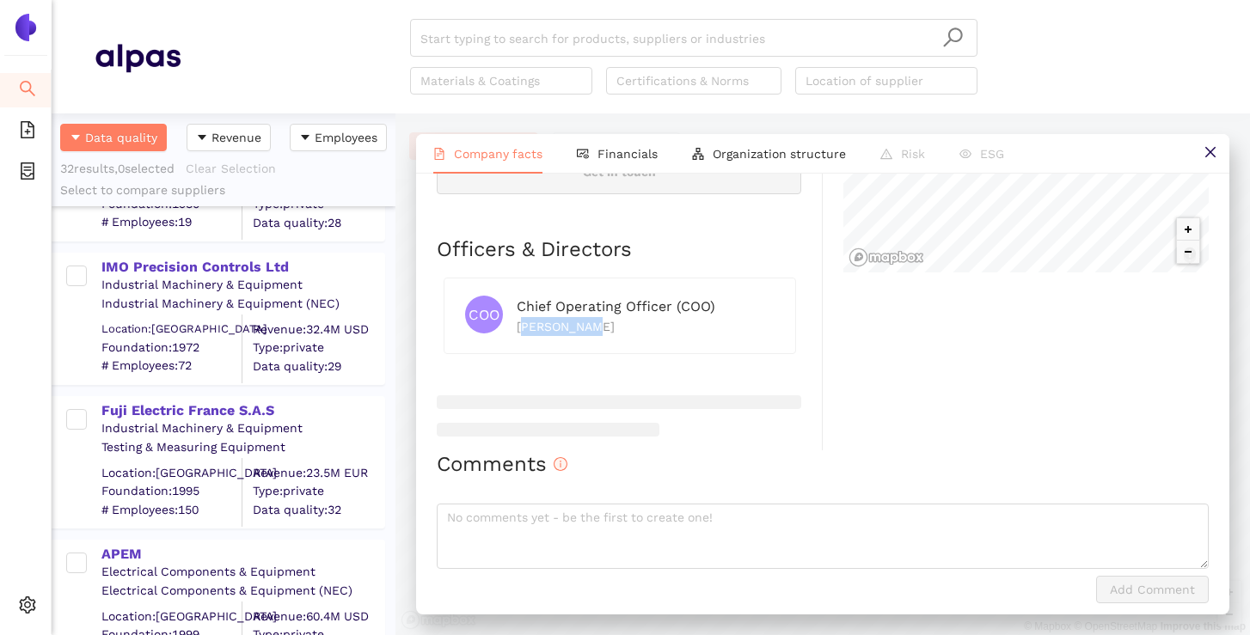
drag, startPoint x: 593, startPoint y: 320, endPoint x: 520, endPoint y: 320, distance: 73.1
click at [520, 320] on div "[PERSON_NAME]" at bounding box center [646, 326] width 258 height 19
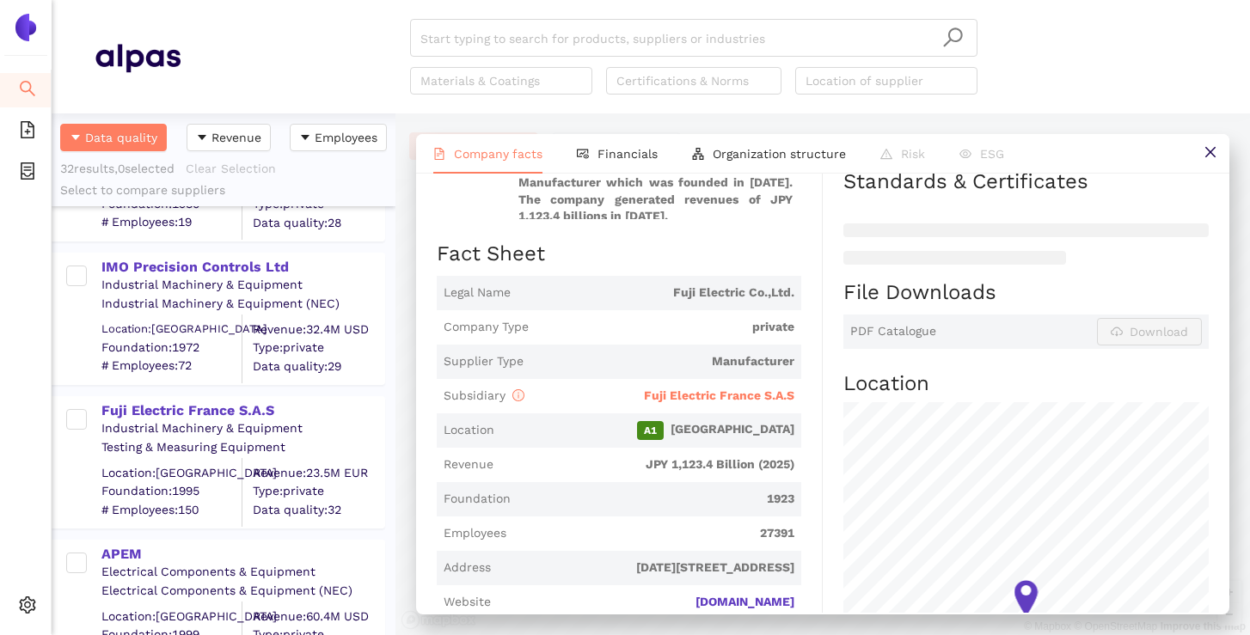
scroll to position [0, 0]
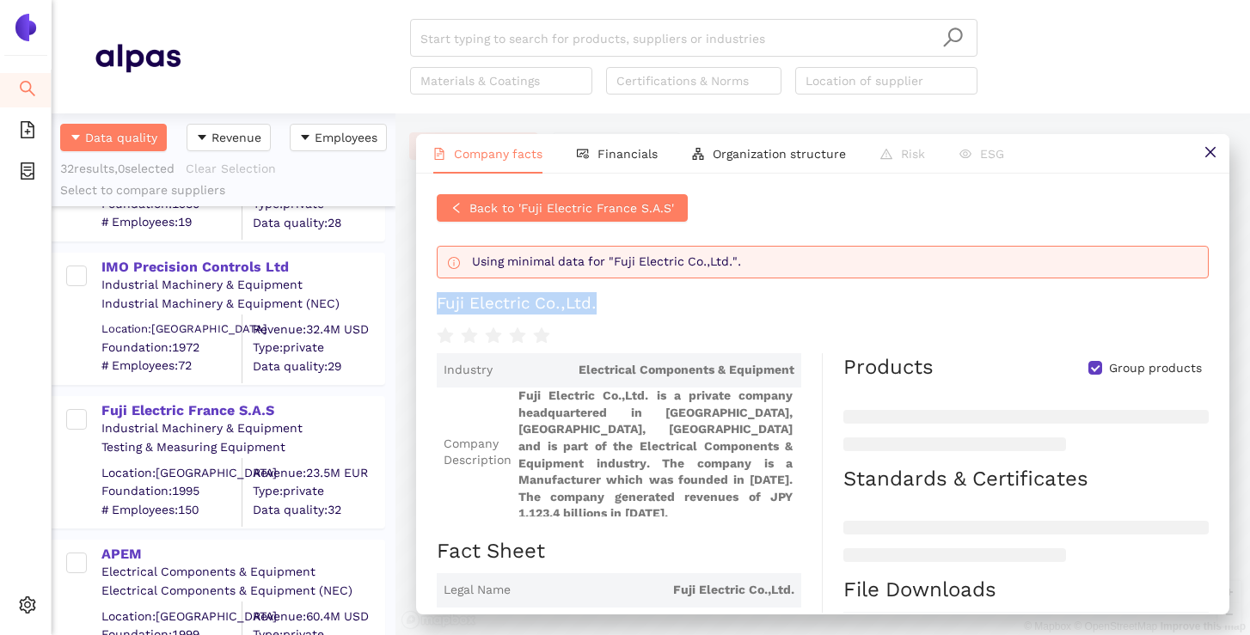
drag, startPoint x: 603, startPoint y: 303, endPoint x: 430, endPoint y: 303, distance: 172.8
click at [430, 303] on div "Back to 'Fuji Electric France S.A.S' Using minimal data for "Fuji Electric Co.,…" at bounding box center [822, 393] width 813 height 439
copy div "Fuji Electric Co.,Ltd."
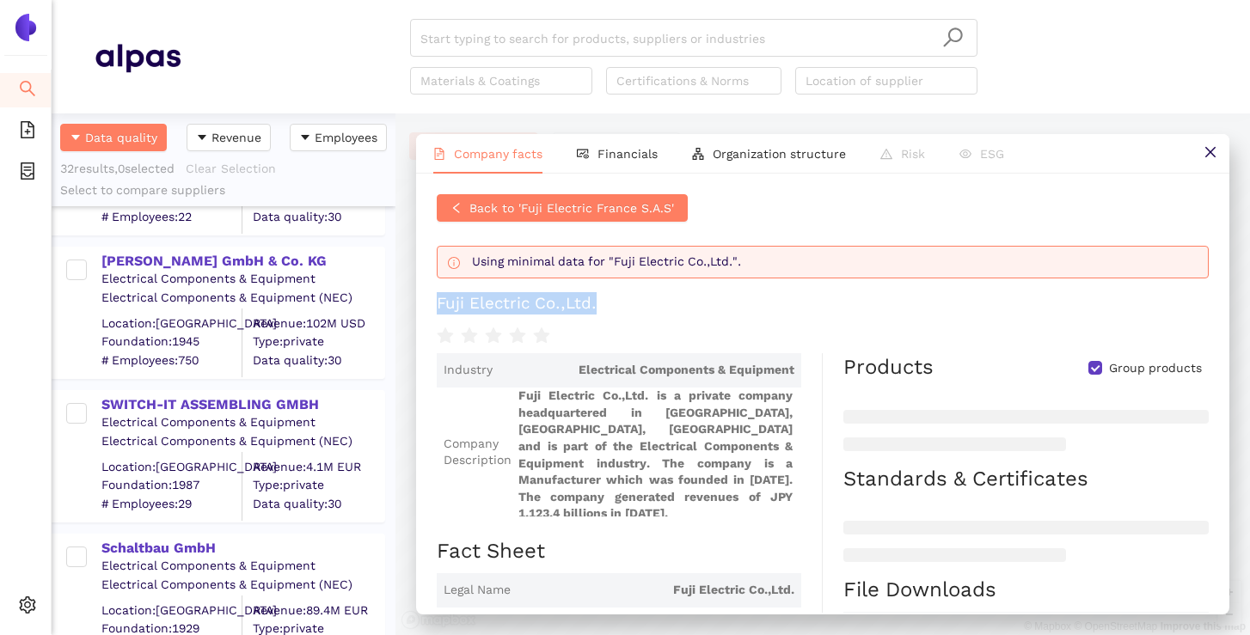
scroll to position [1460, 0]
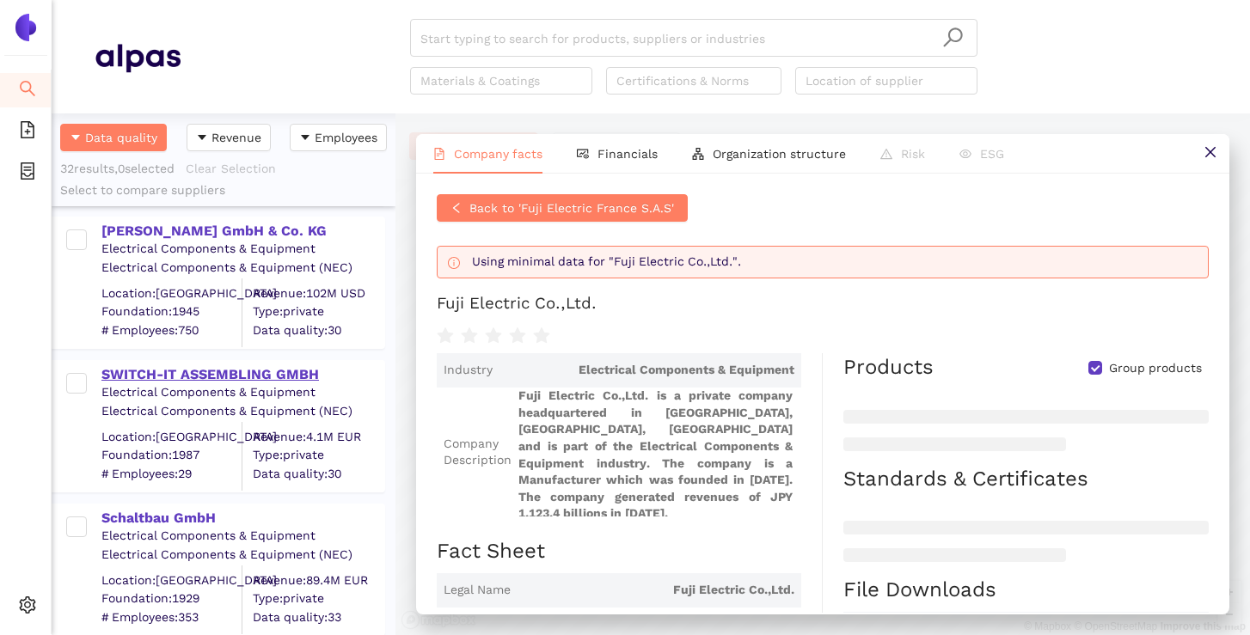
click at [251, 363] on div "SWITCH-IT ASSEMBLING GMBH" at bounding box center [242, 373] width 282 height 22
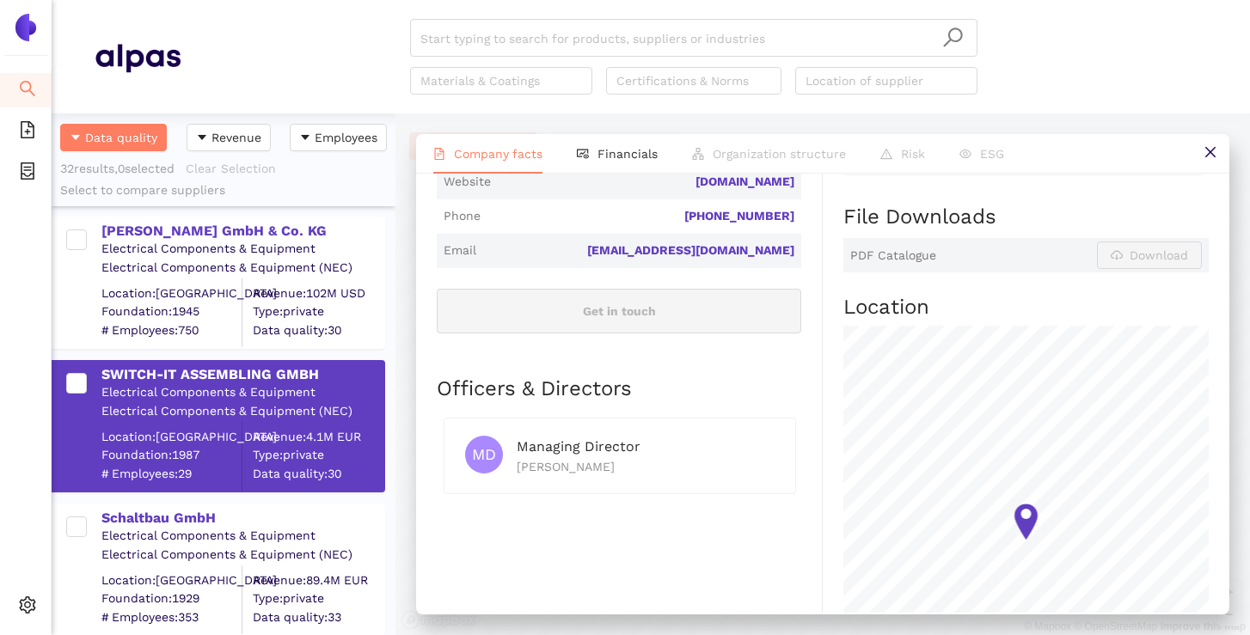
scroll to position [562, 0]
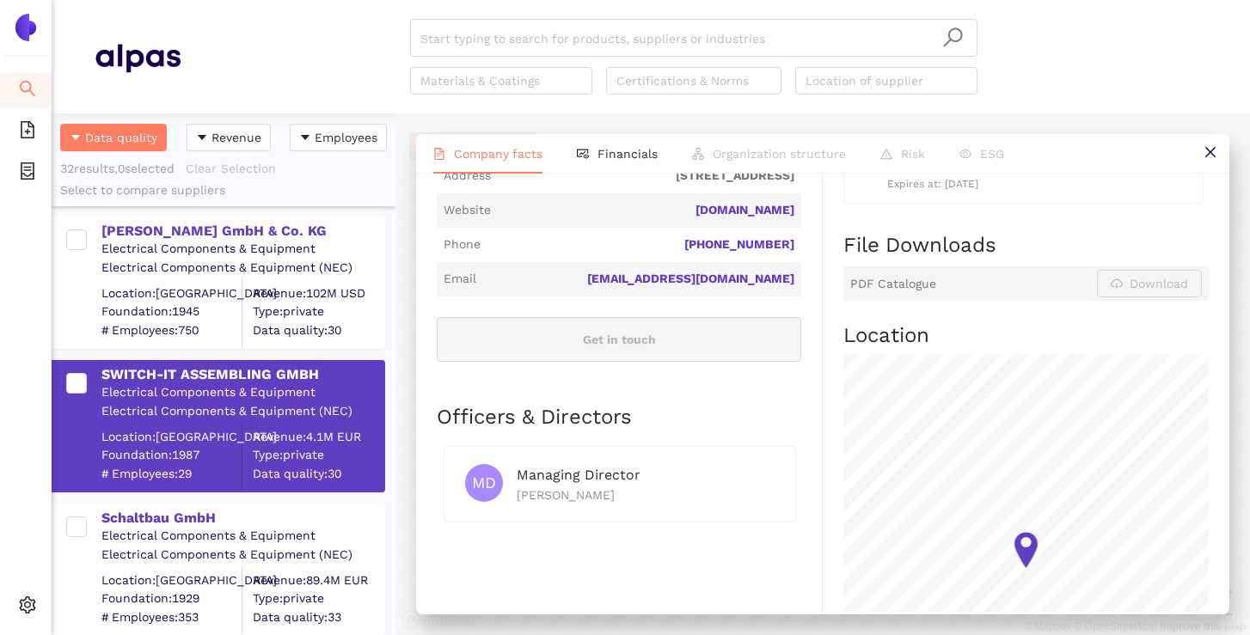
drag, startPoint x: 634, startPoint y: 489, endPoint x: 521, endPoint y: 488, distance: 113.5
click at [521, 488] on div "[PERSON_NAME]" at bounding box center [646, 495] width 258 height 19
copy div "[PERSON_NAME]"
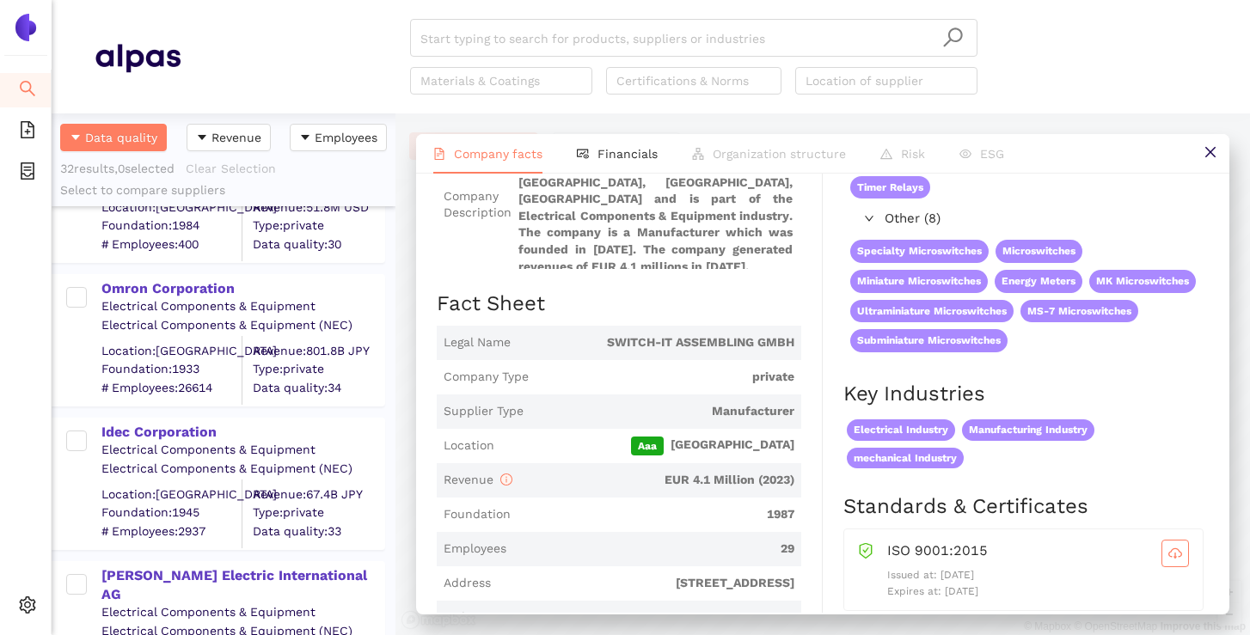
scroll to position [2061, 0]
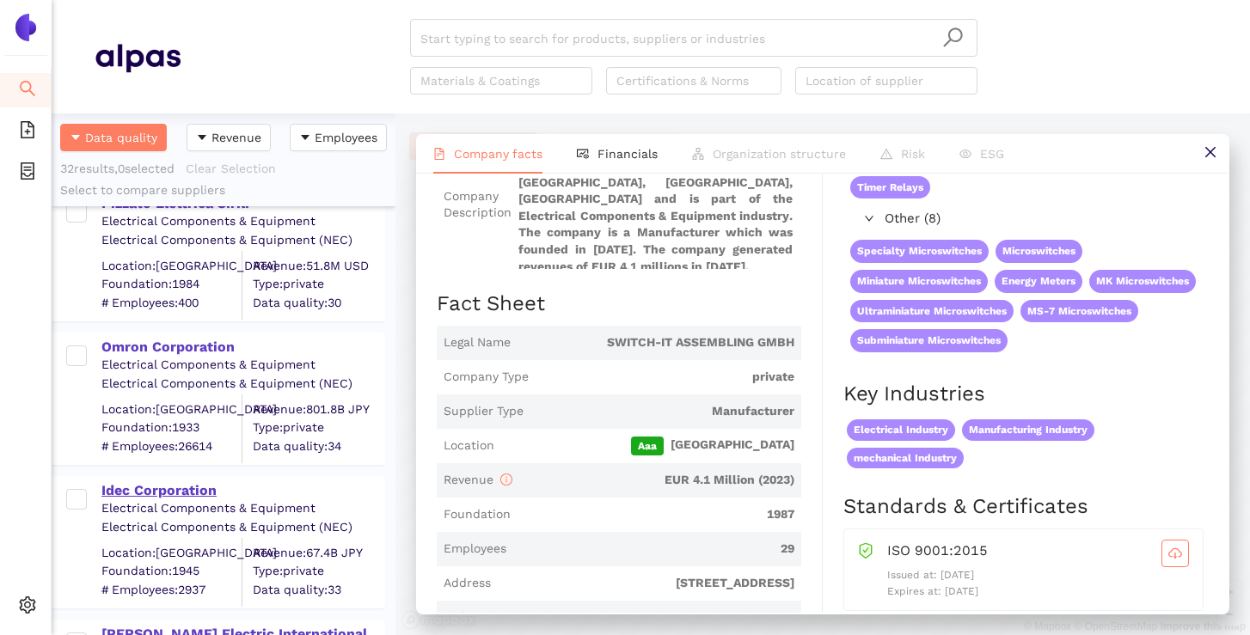
click at [181, 493] on div "Idec Corporation" at bounding box center [242, 490] width 282 height 19
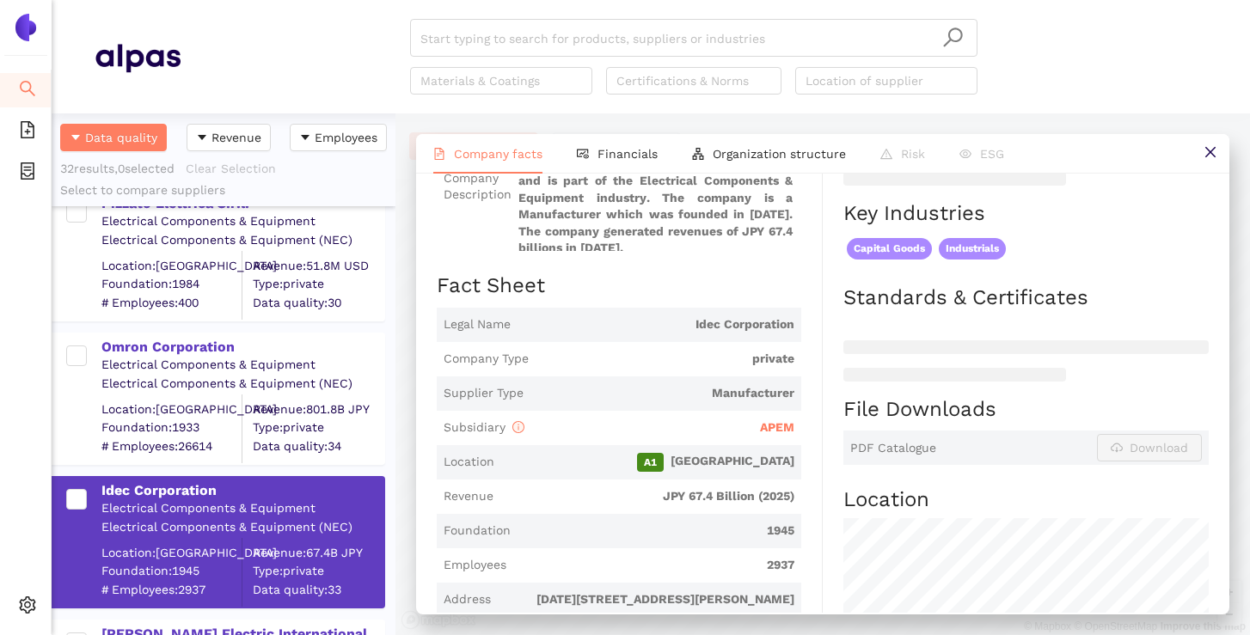
scroll to position [297, 0]
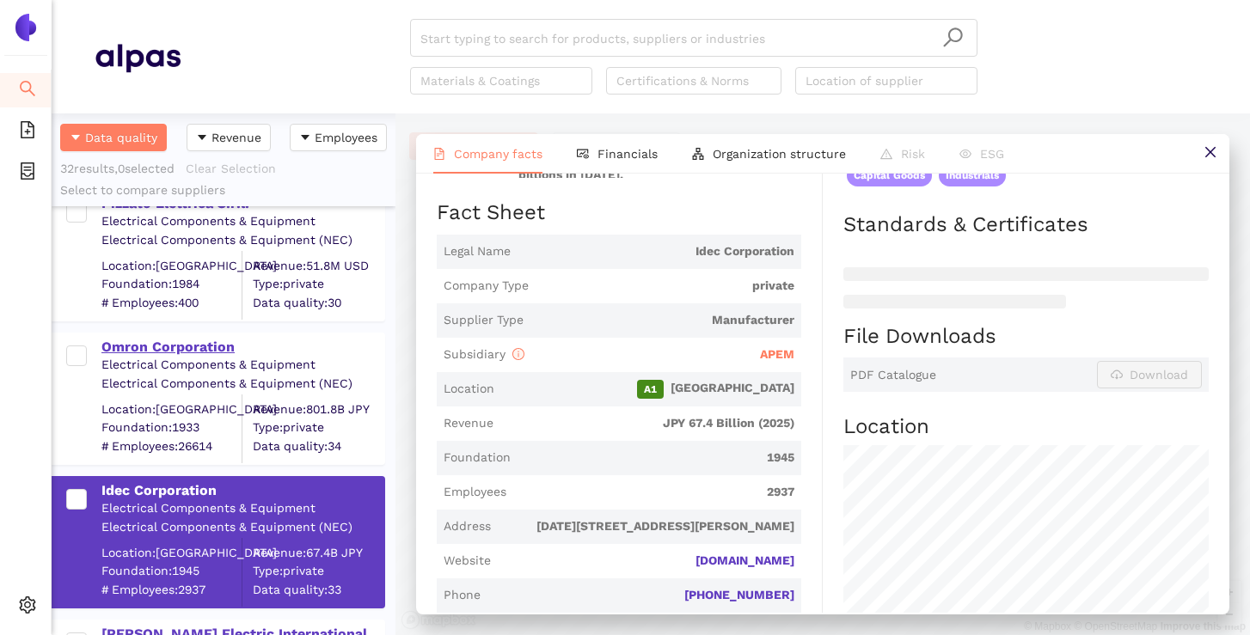
click at [215, 347] on div "Omron Corporation" at bounding box center [242, 347] width 282 height 19
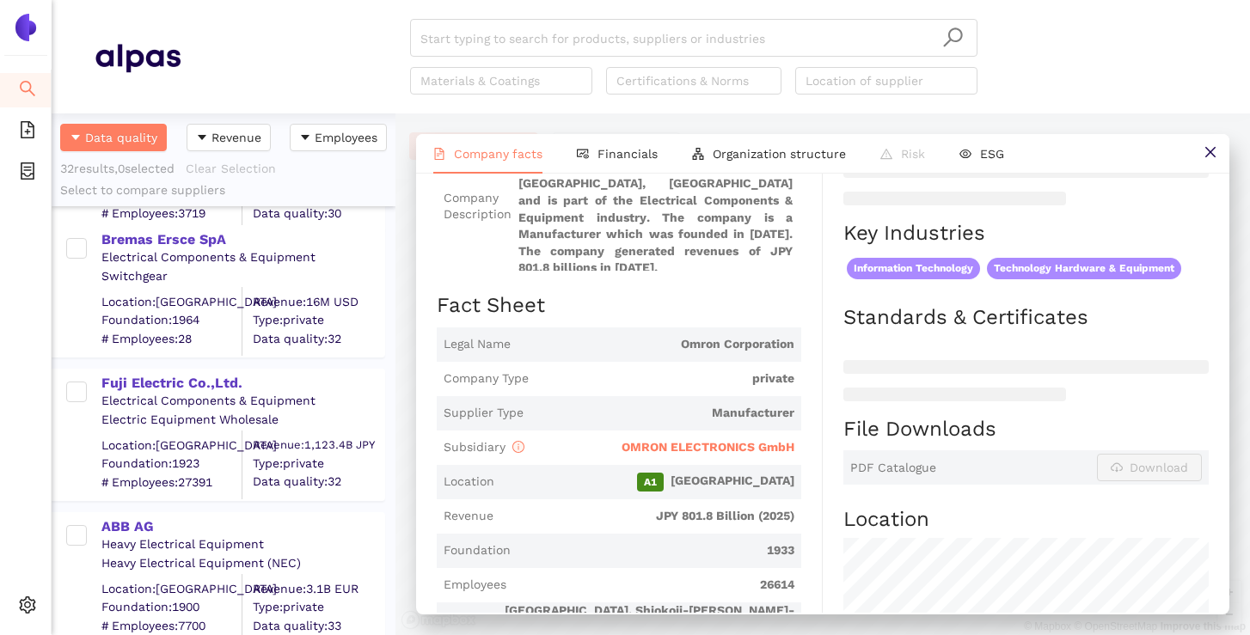
scroll to position [2615, 0]
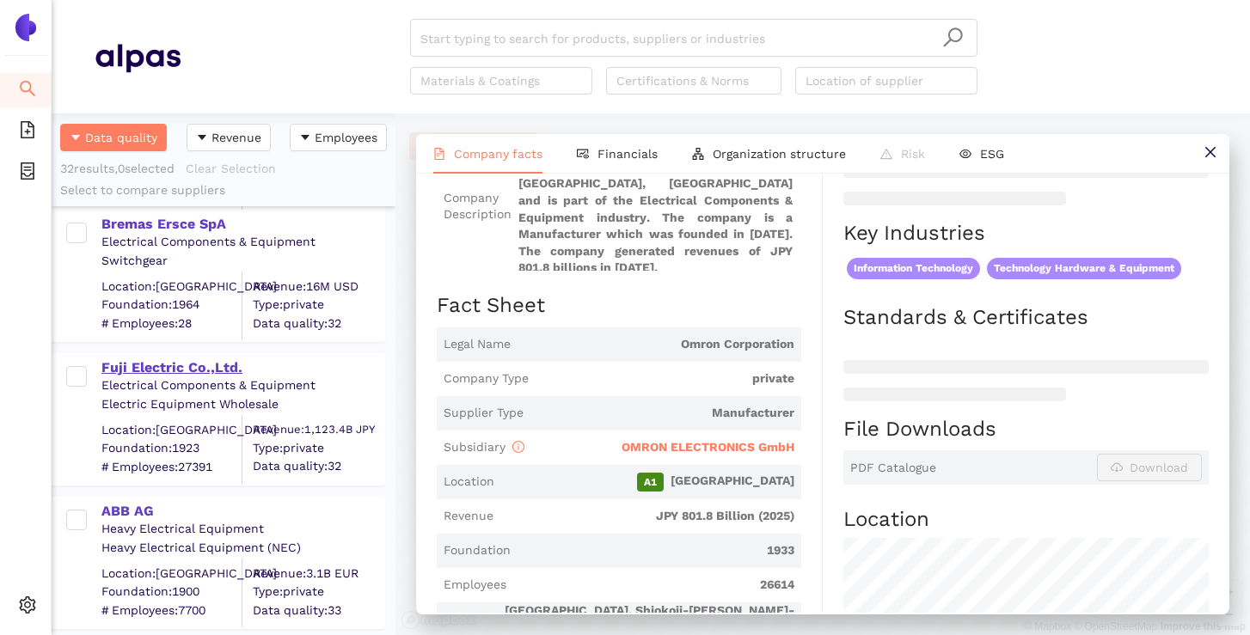
click at [196, 364] on div "Fuji Electric Co.,Ltd." at bounding box center [242, 367] width 282 height 19
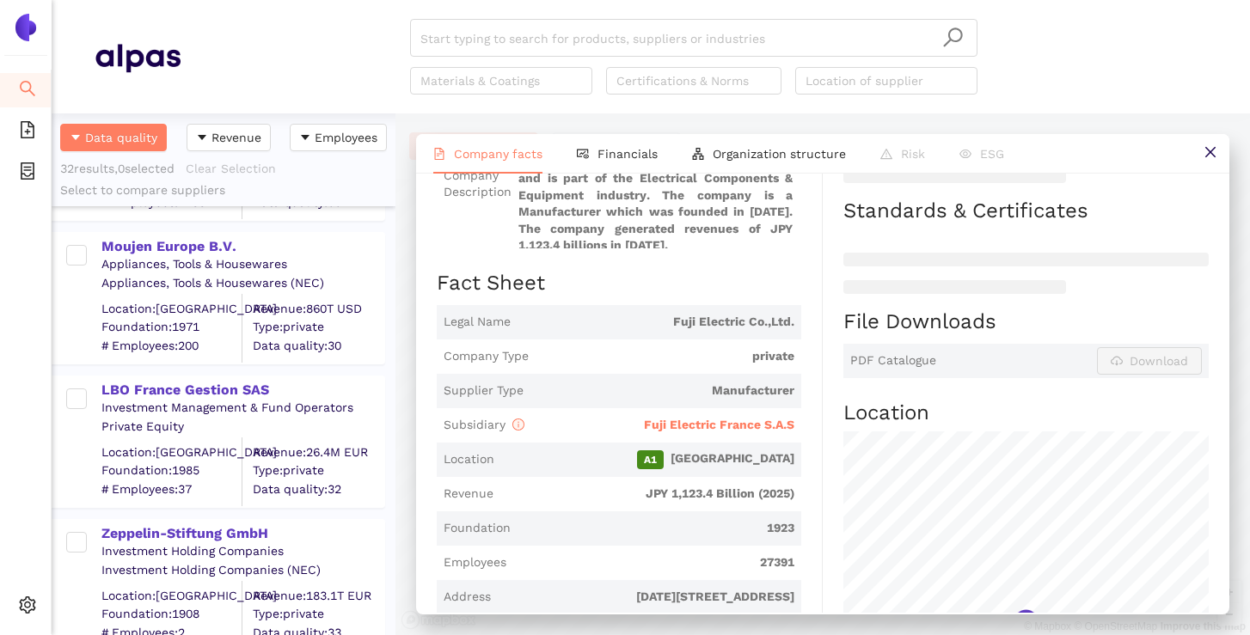
scroll to position [3036, 0]
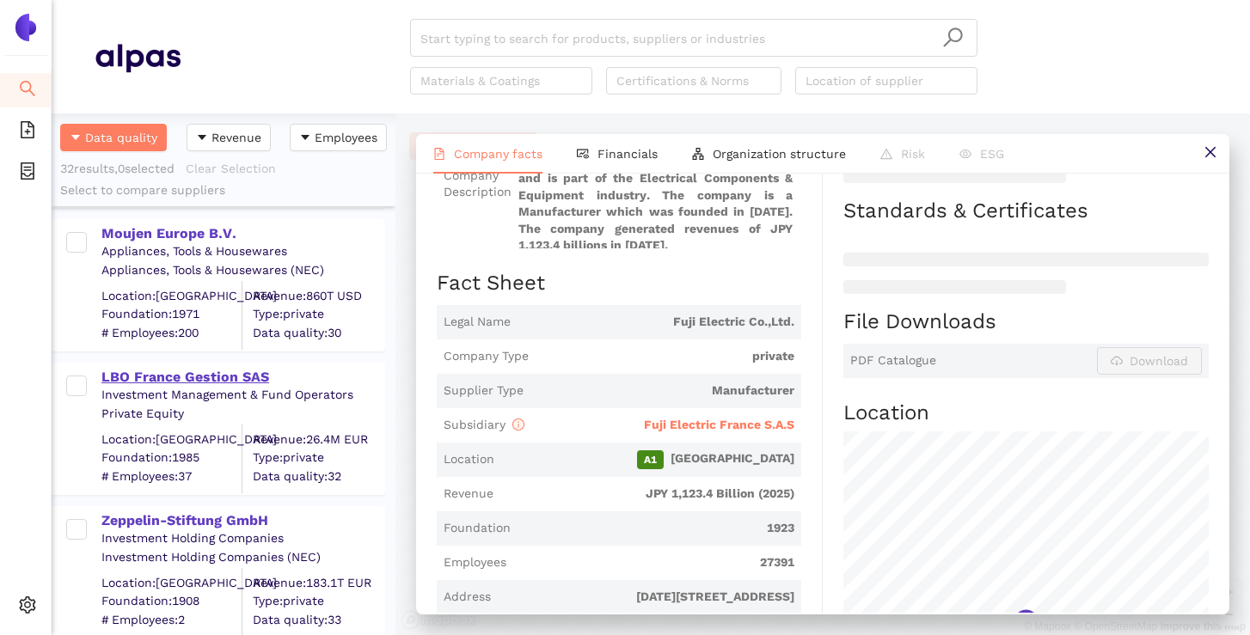
click at [214, 380] on div "LBO France Gestion SAS" at bounding box center [242, 377] width 282 height 19
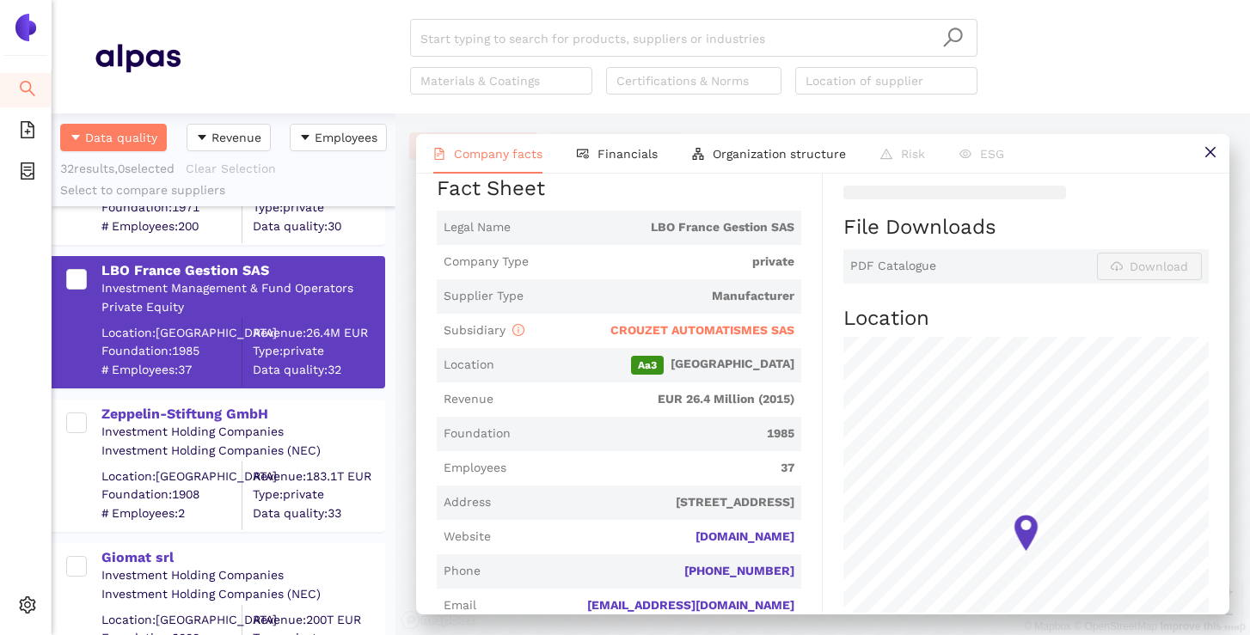
scroll to position [3174, 0]
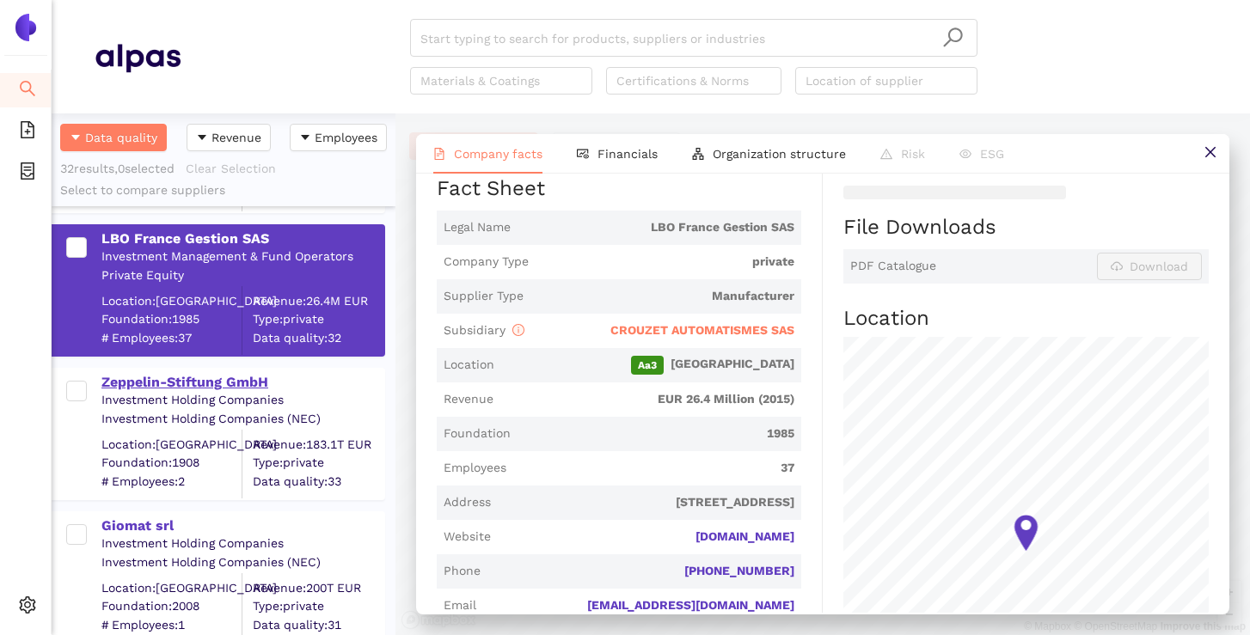
click at [240, 376] on div "Zeppelin-Stiftung GmbH" at bounding box center [242, 382] width 282 height 19
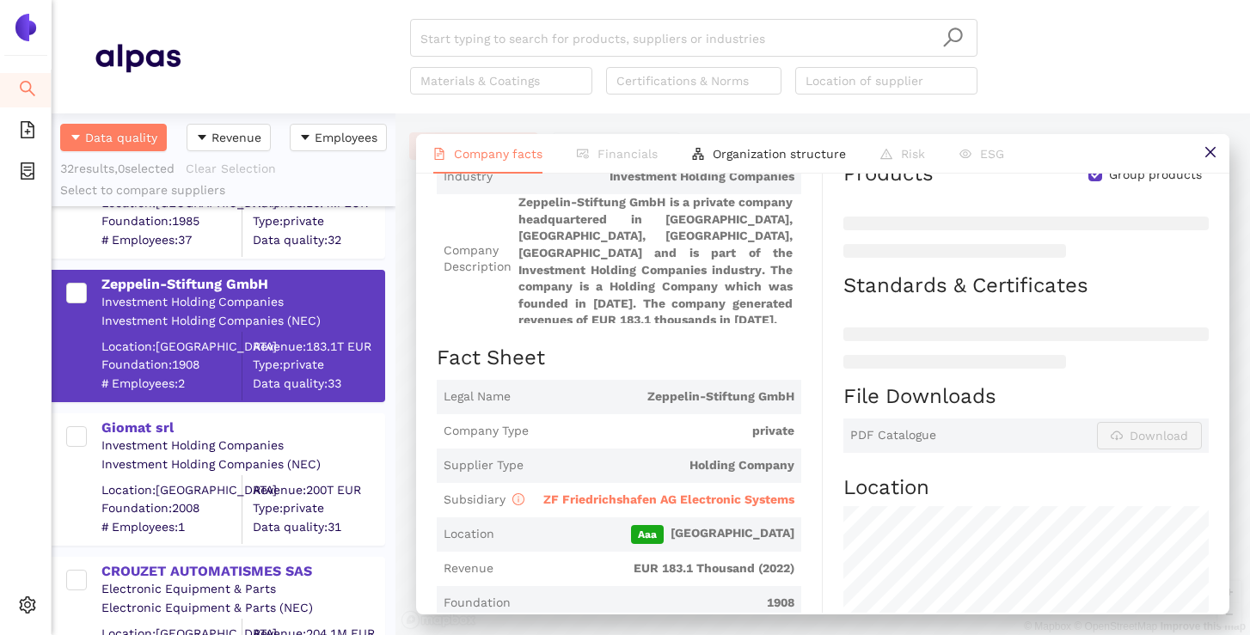
scroll to position [3282, 0]
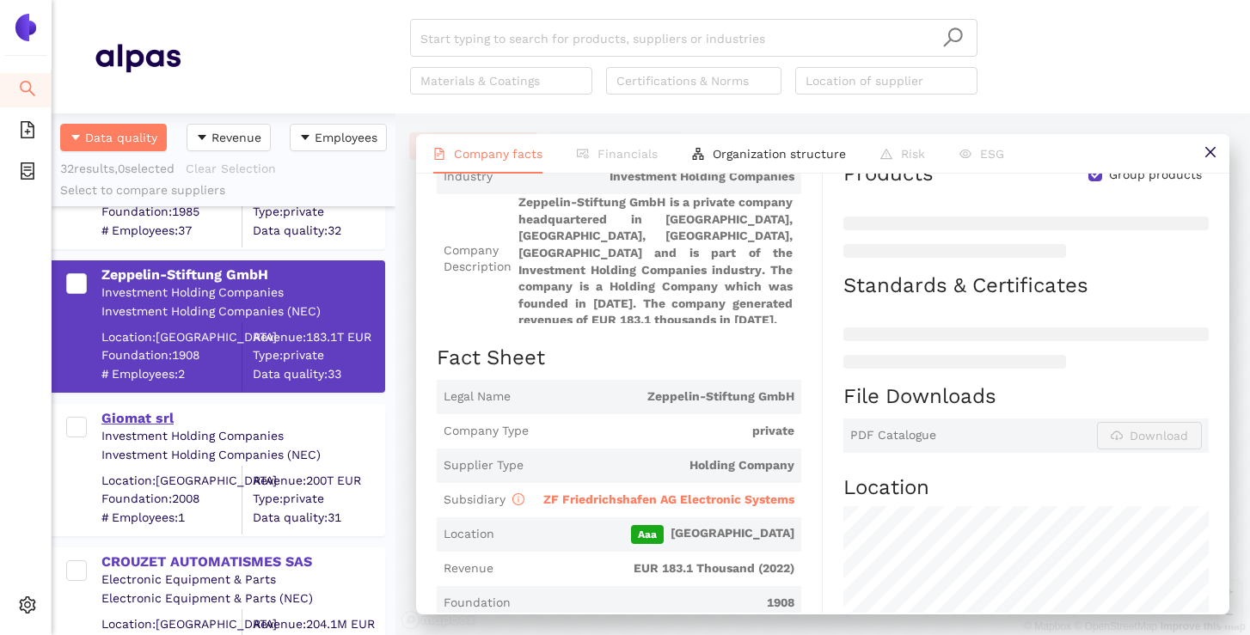
click at [156, 421] on div "Giomat srl" at bounding box center [242, 418] width 282 height 19
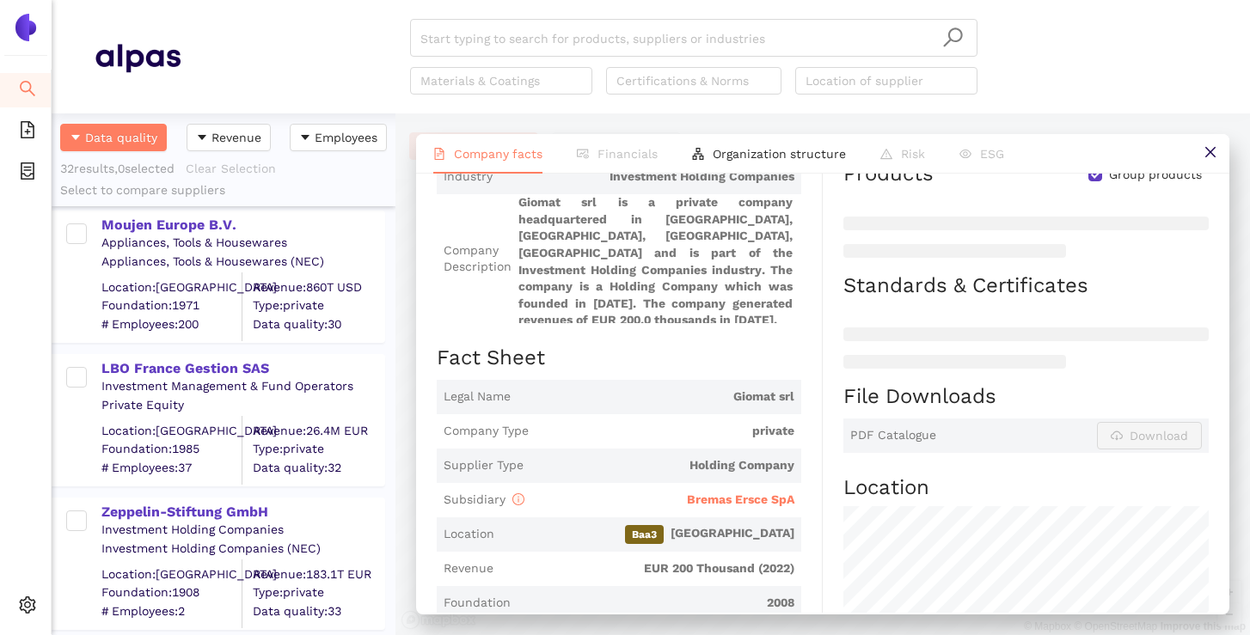
scroll to position [3039, 0]
